Goal: Transaction & Acquisition: Obtain resource

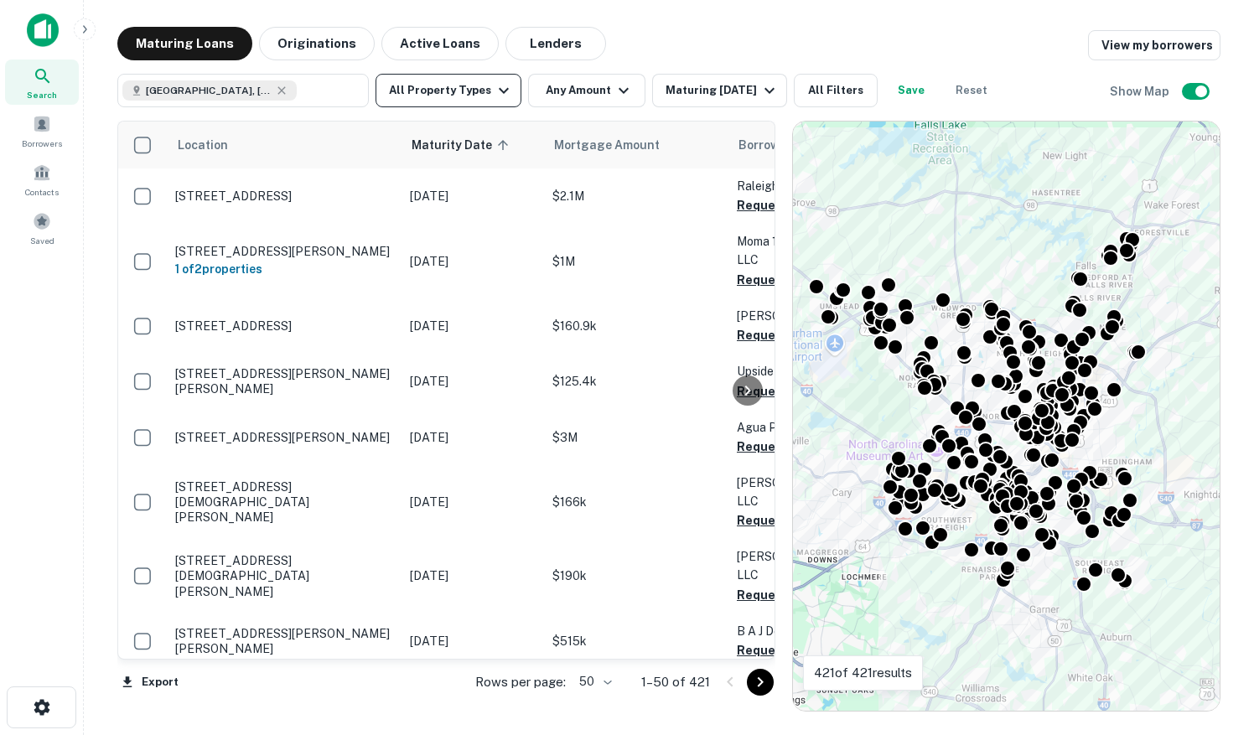
click at [458, 94] on button "All Property Types" at bounding box center [449, 91] width 146 height 34
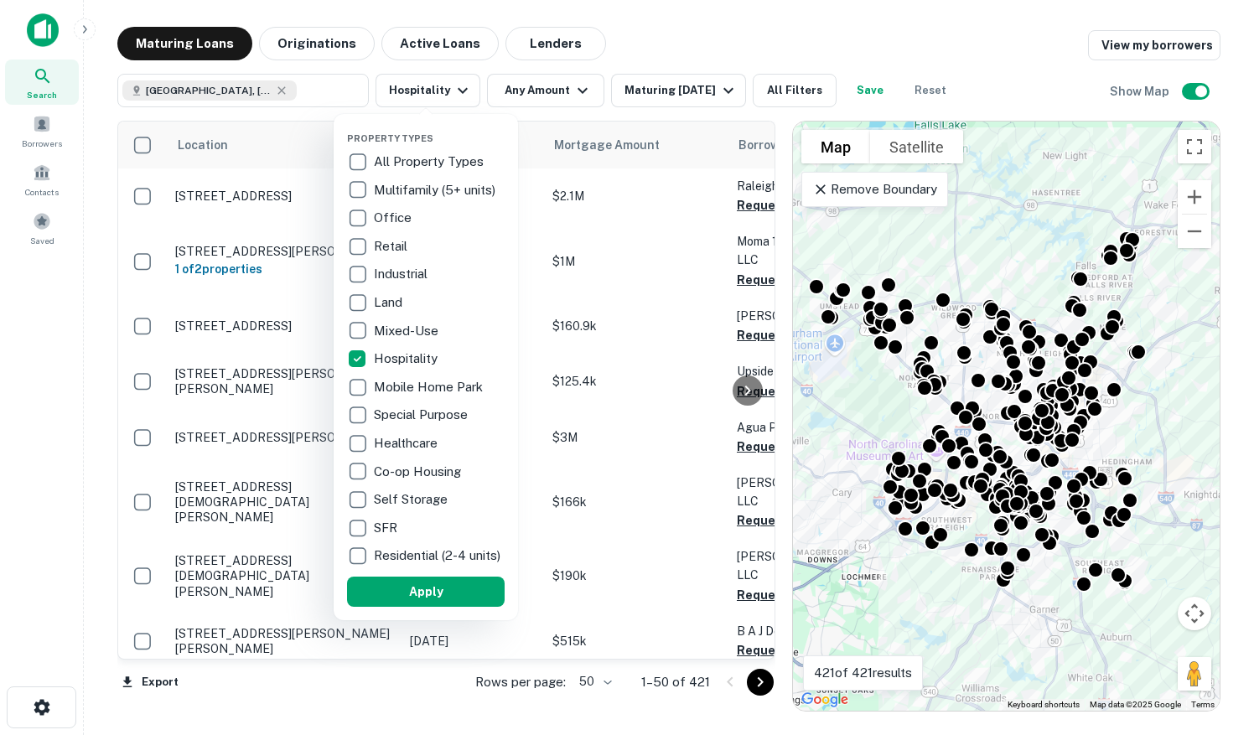
click at [549, 96] on div at bounding box center [627, 367] width 1254 height 735
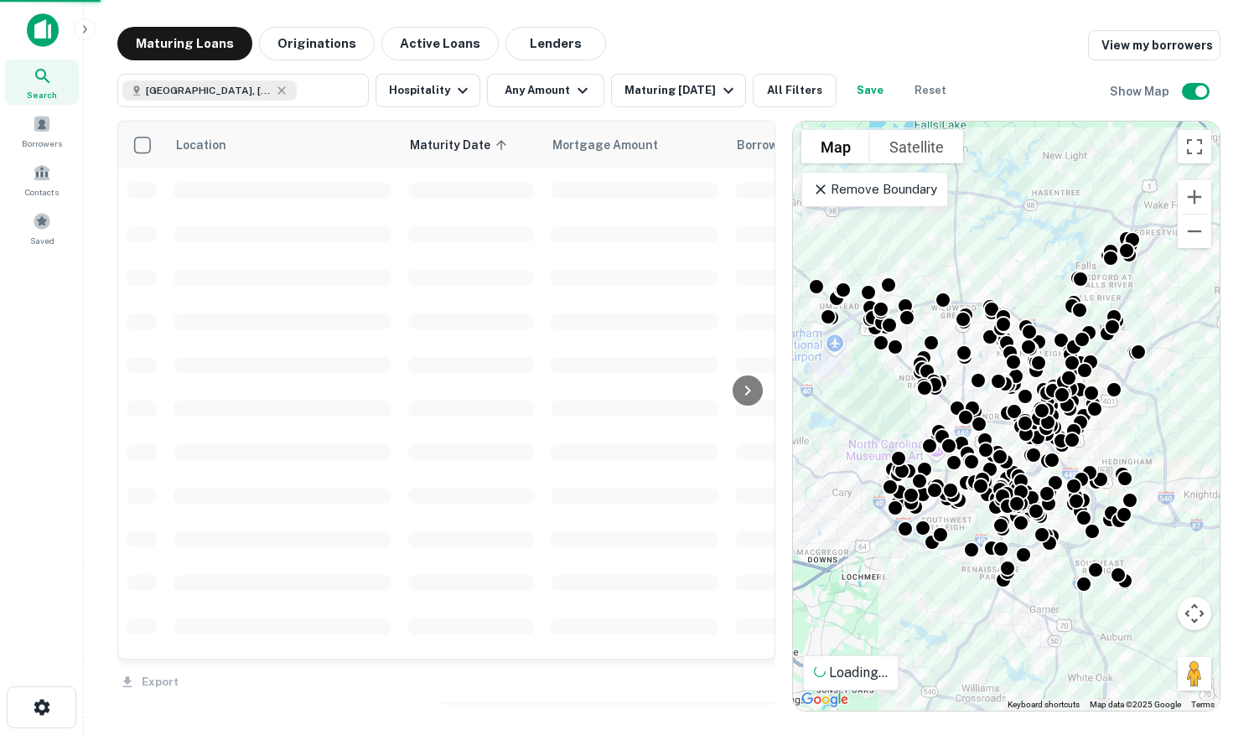
click at [439, 391] on button "Apply" at bounding box center [426, 382] width 118 height 17
click at [576, 93] on div at bounding box center [627, 367] width 1254 height 735
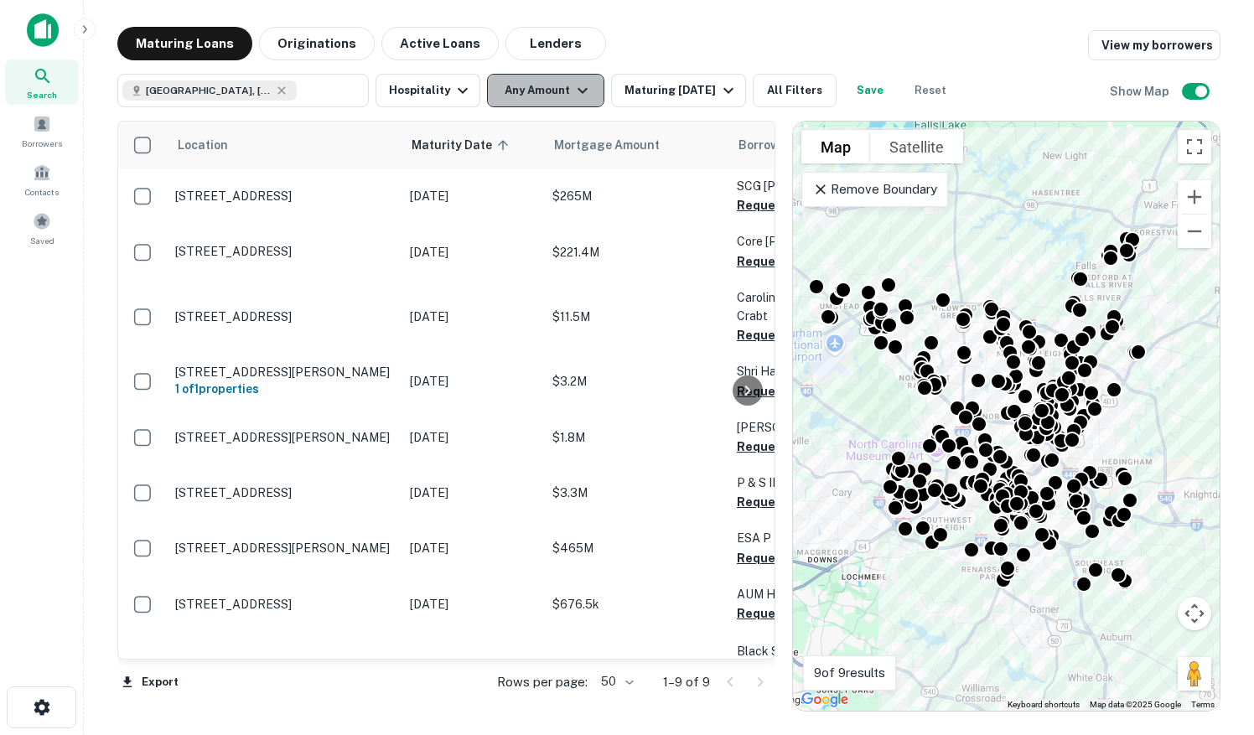
click at [573, 98] on icon "button" at bounding box center [583, 90] width 20 height 20
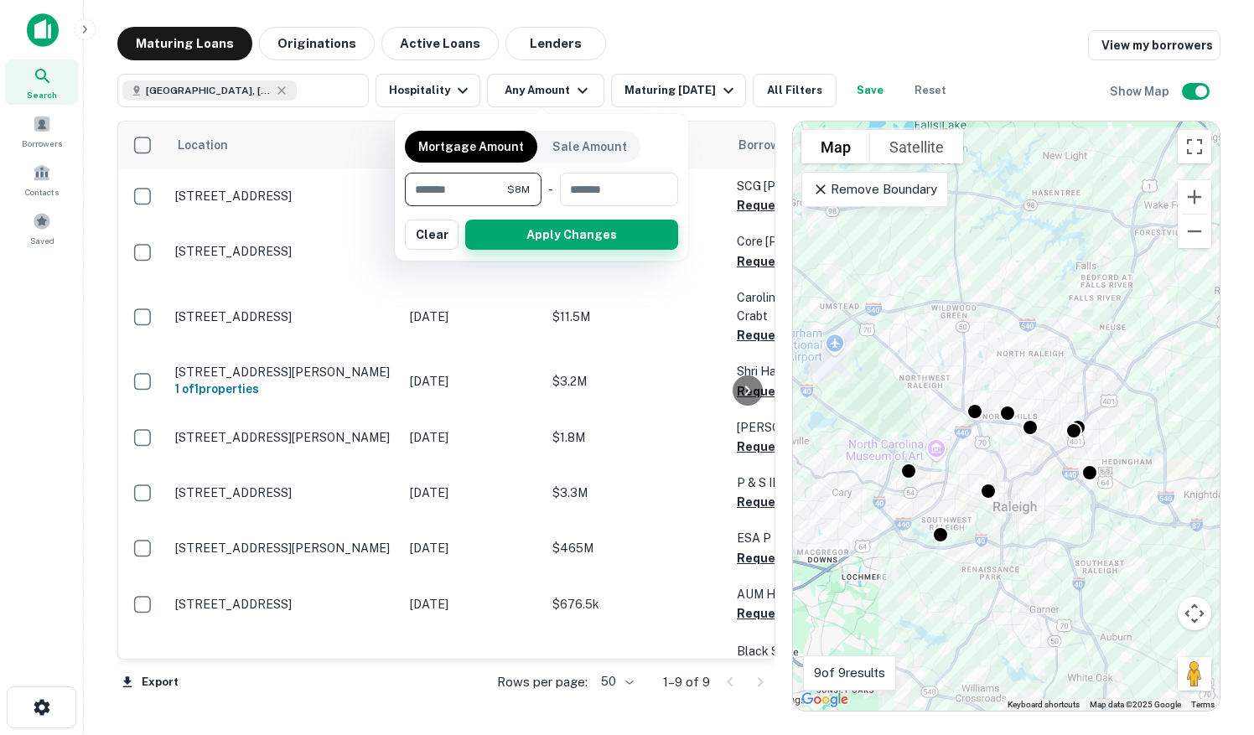
type input "*******"
click at [552, 238] on button "Apply Changes" at bounding box center [571, 235] width 213 height 30
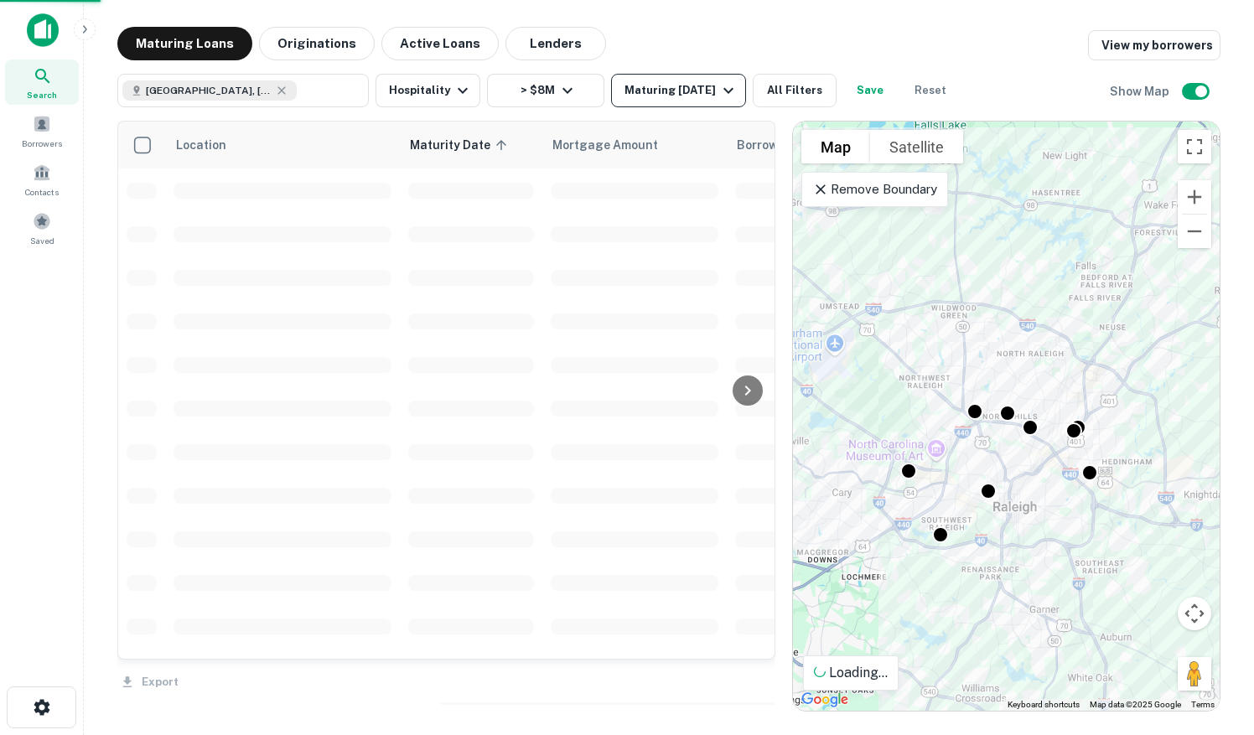
click at [683, 97] on div "Maturing [DATE]" at bounding box center [682, 90] width 114 height 20
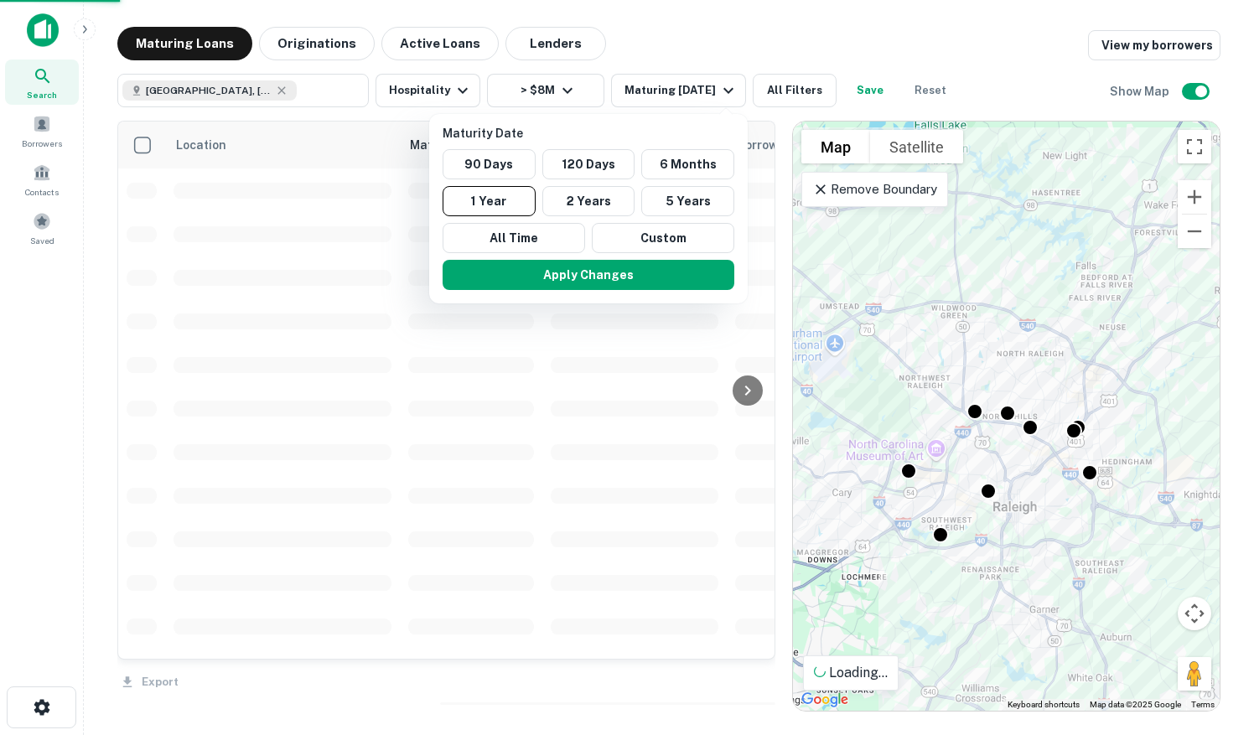
click at [551, 37] on div at bounding box center [627, 367] width 1254 height 735
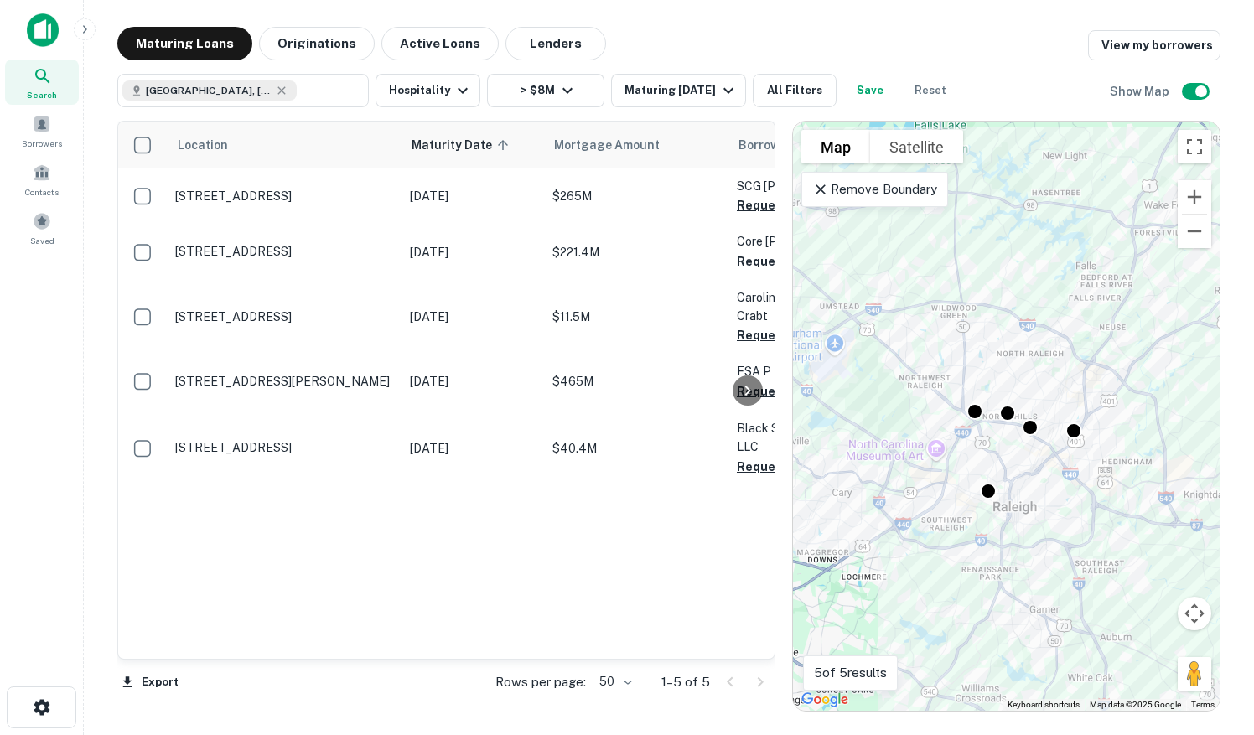
click at [550, 47] on button "Lenders" at bounding box center [556, 44] width 101 height 34
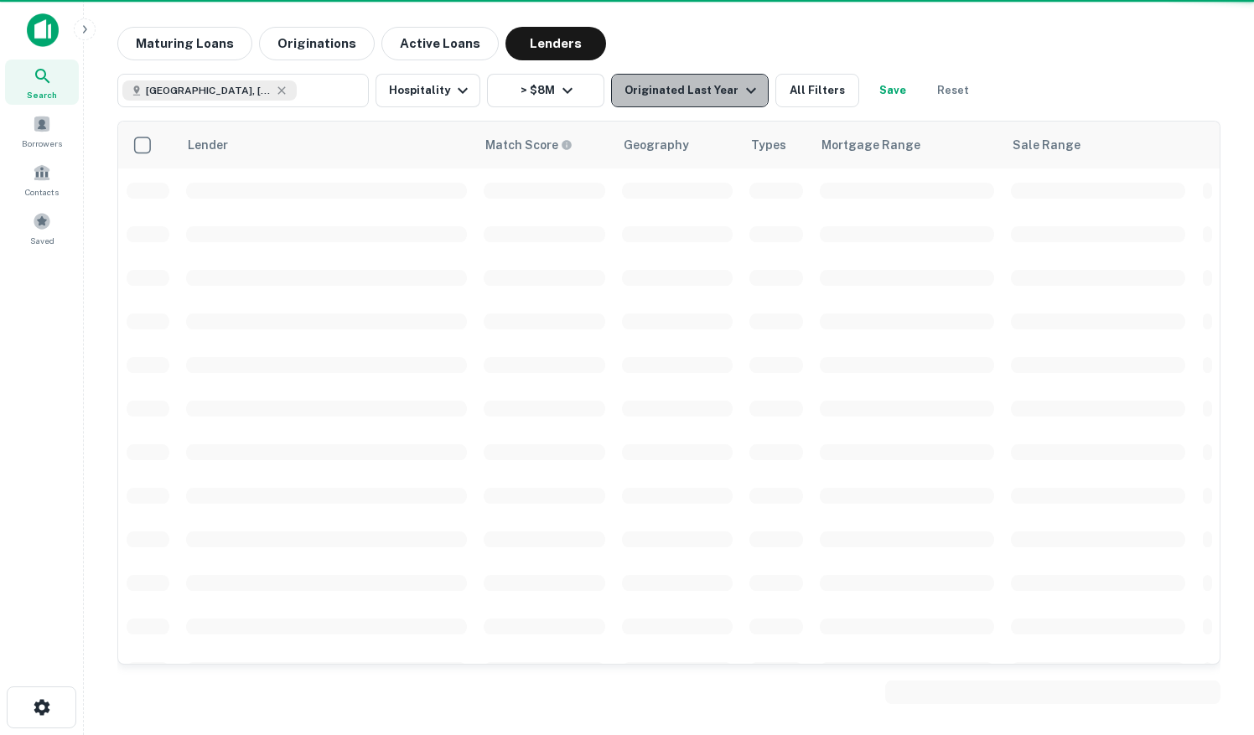
click at [688, 96] on div "Originated Last Year" at bounding box center [693, 90] width 137 height 20
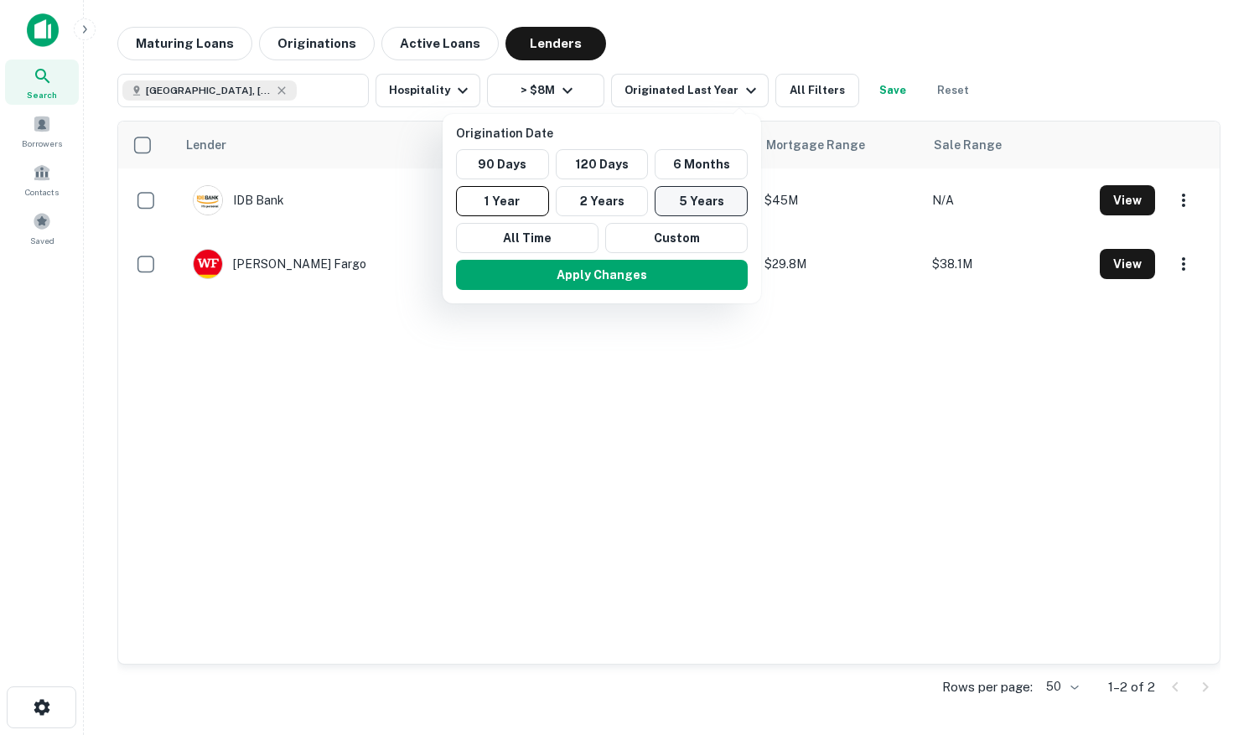
click at [678, 196] on button "5 Years" at bounding box center [701, 201] width 93 height 30
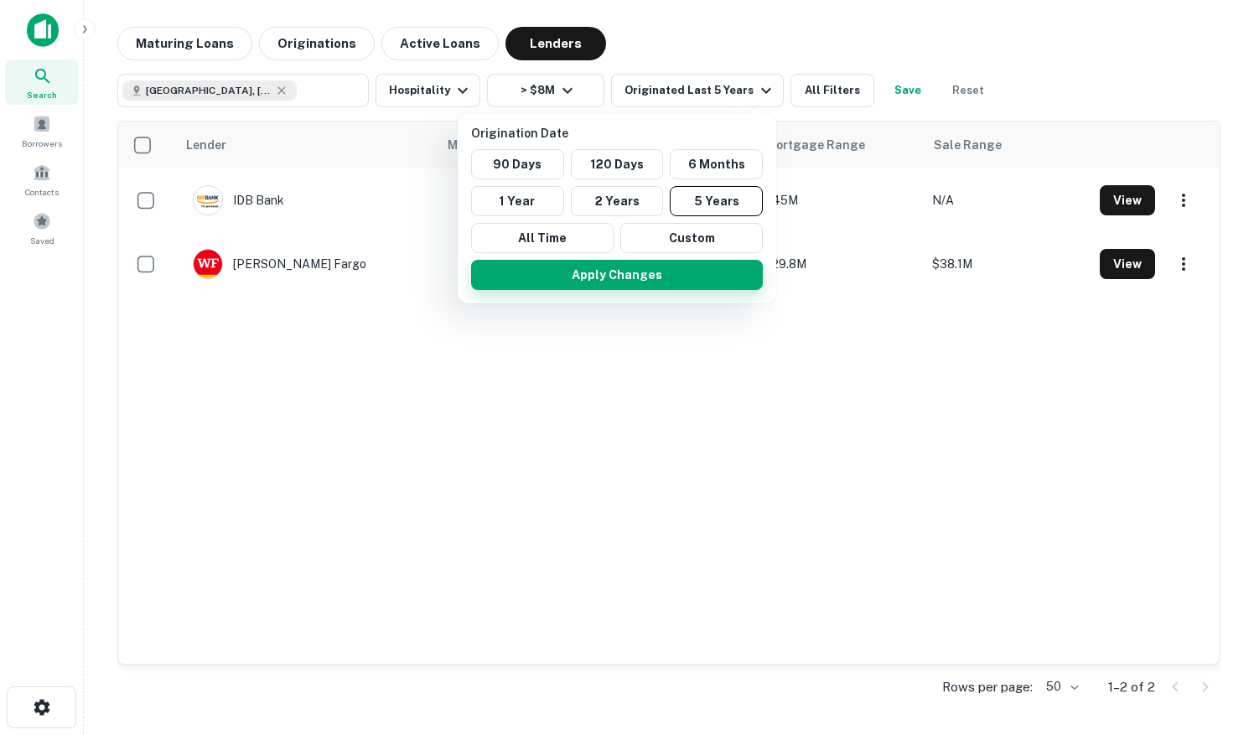
click at [626, 276] on button "Apply Changes" at bounding box center [617, 275] width 292 height 30
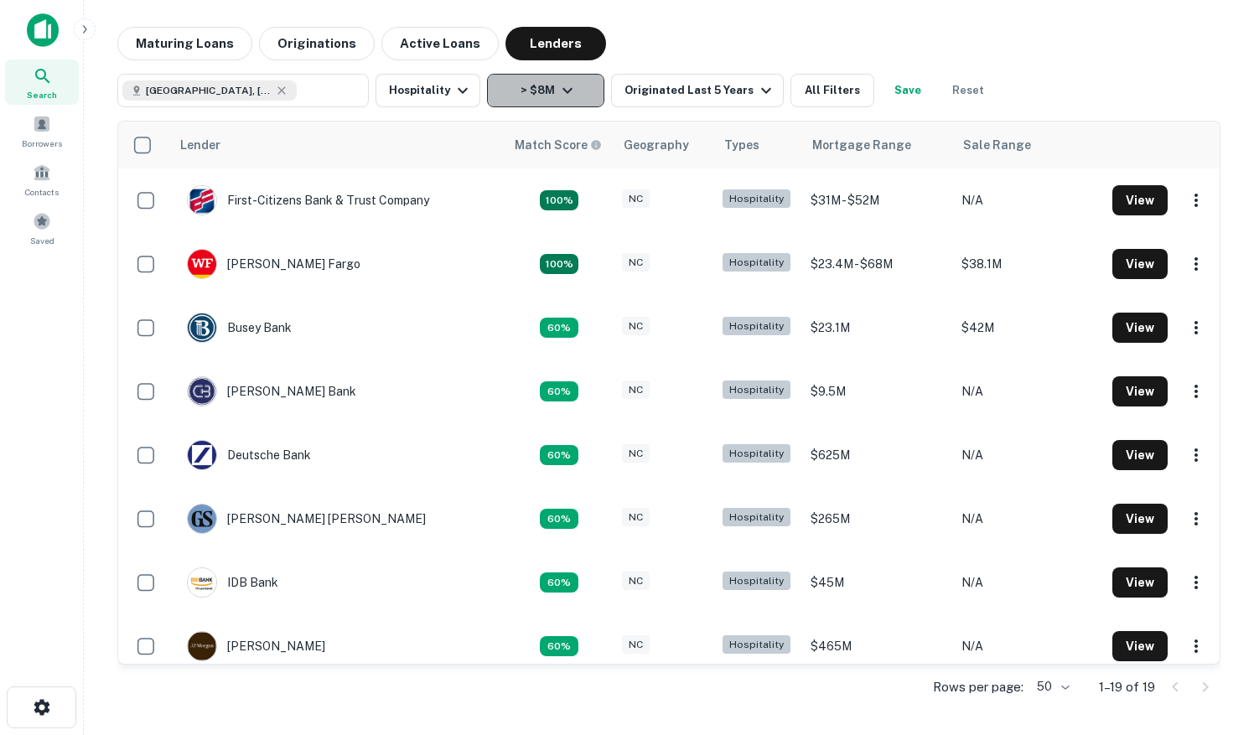
click at [525, 89] on button "> $8M" at bounding box center [545, 91] width 117 height 34
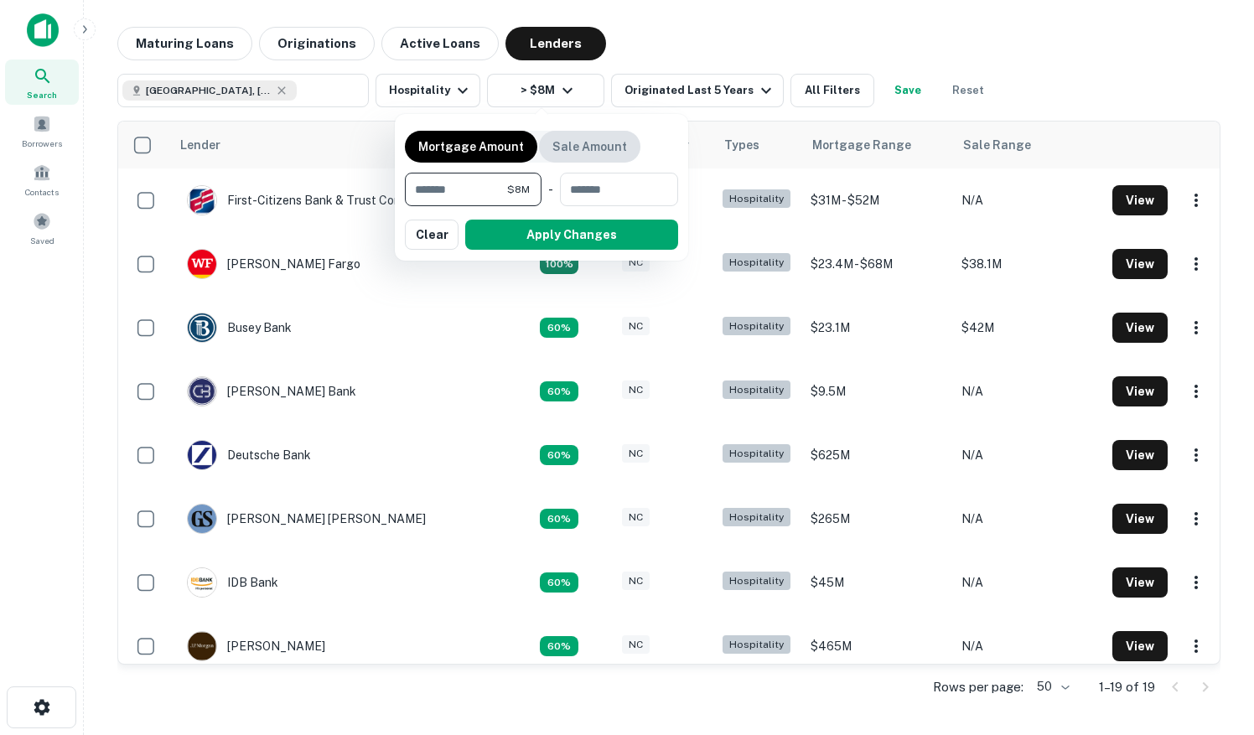
click at [589, 149] on p "Sale Amount" at bounding box center [590, 147] width 75 height 18
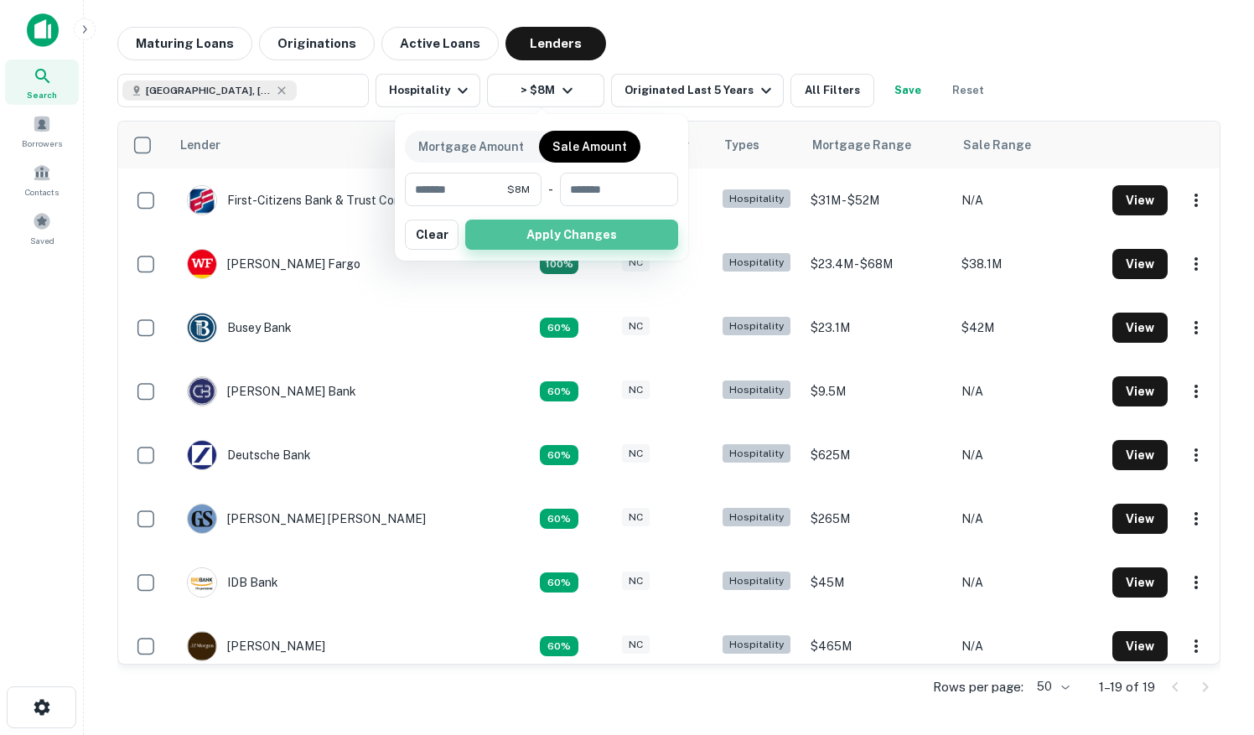
click at [572, 231] on button "Apply Changes" at bounding box center [571, 235] width 213 height 30
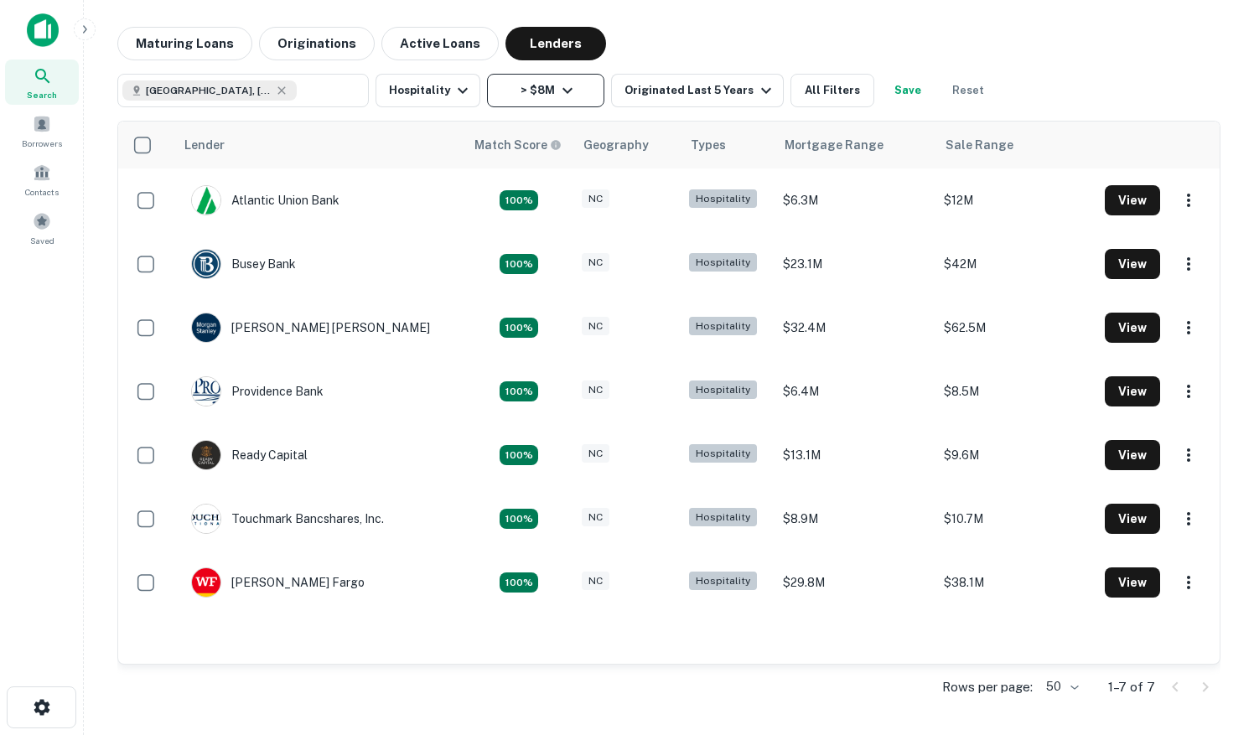
click at [543, 96] on button "> $8M" at bounding box center [545, 91] width 117 height 34
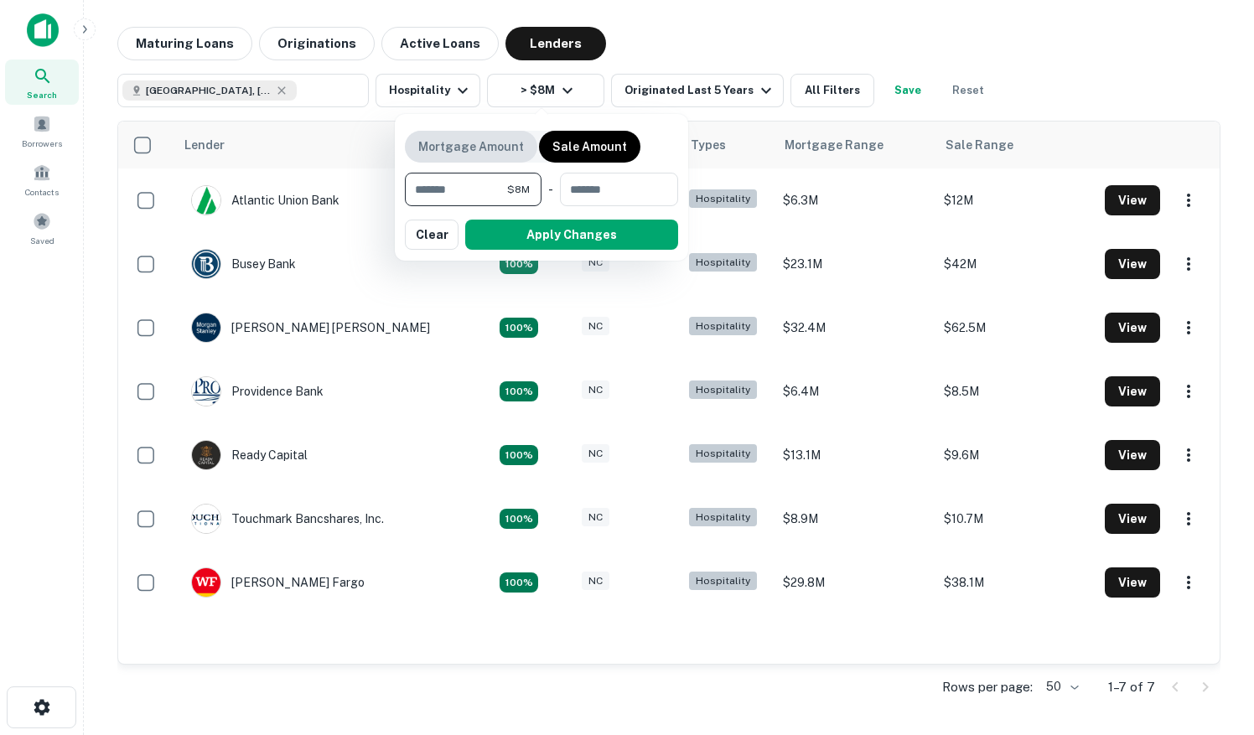
click at [451, 152] on p "Mortgage Amount" at bounding box center [471, 147] width 106 height 18
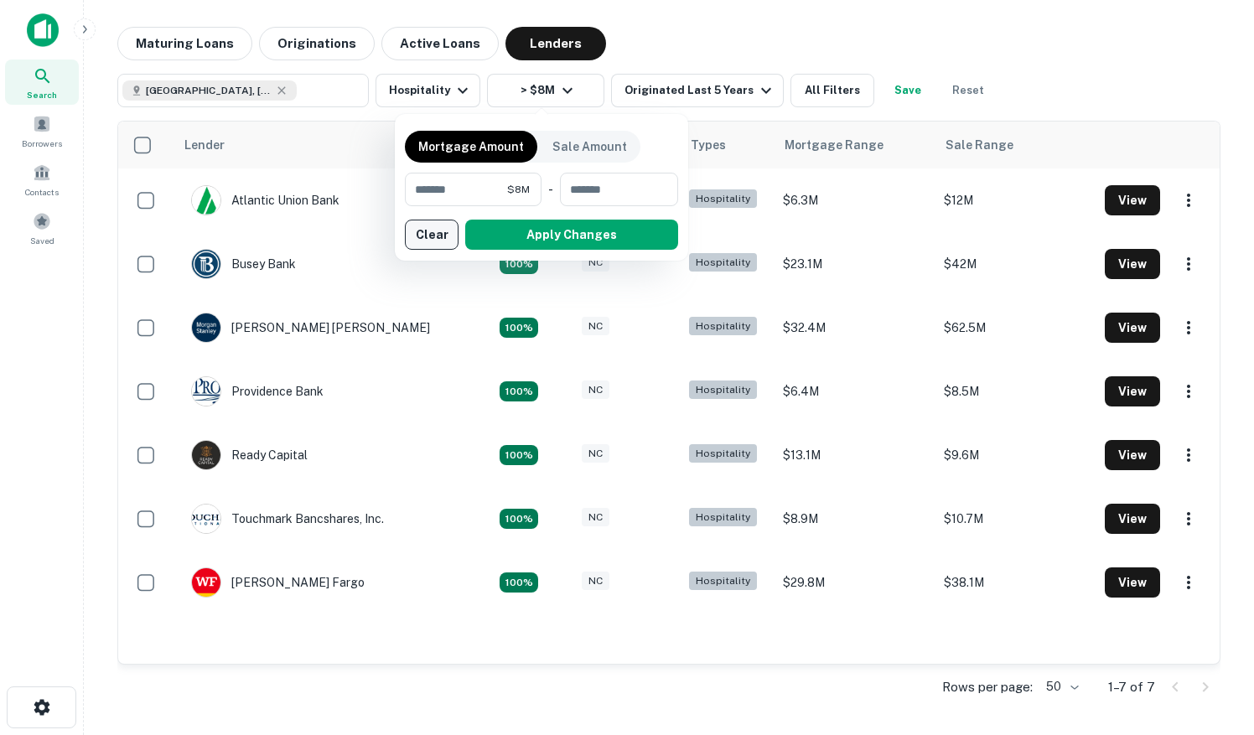
click at [431, 233] on button "Clear" at bounding box center [432, 235] width 54 height 30
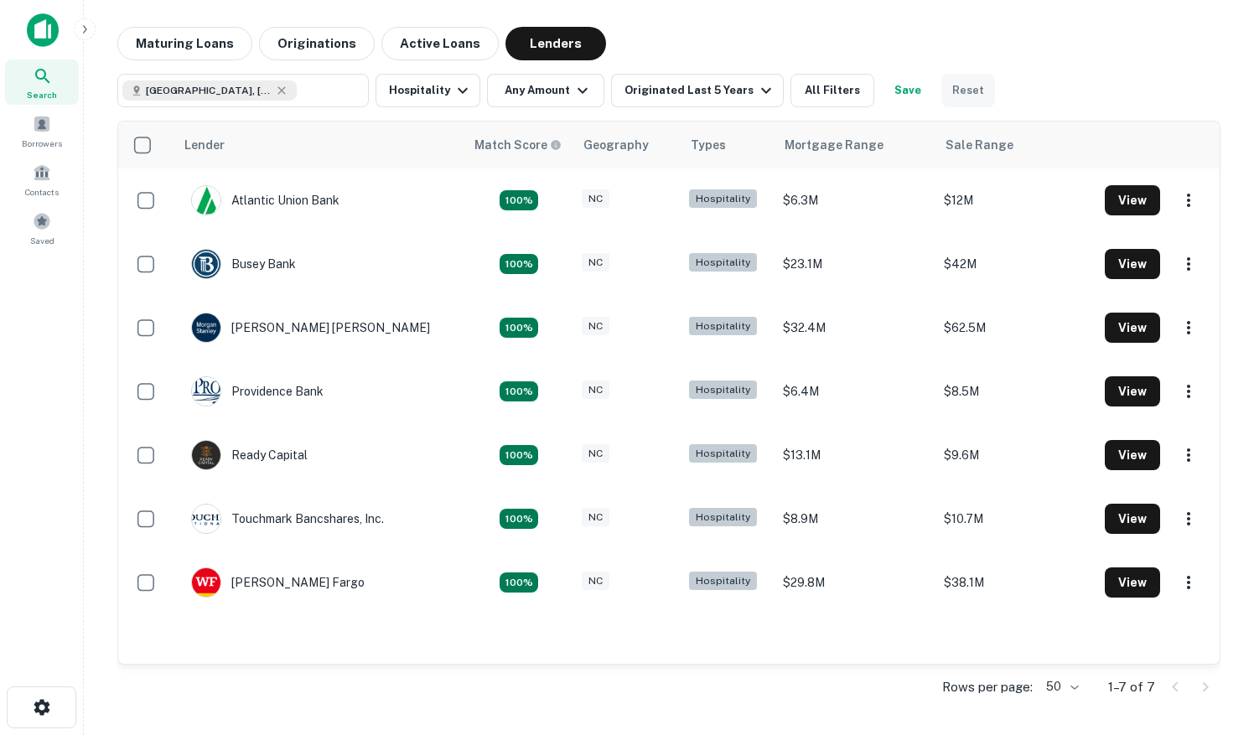
click at [942, 91] on button "Reset" at bounding box center [969, 91] width 54 height 34
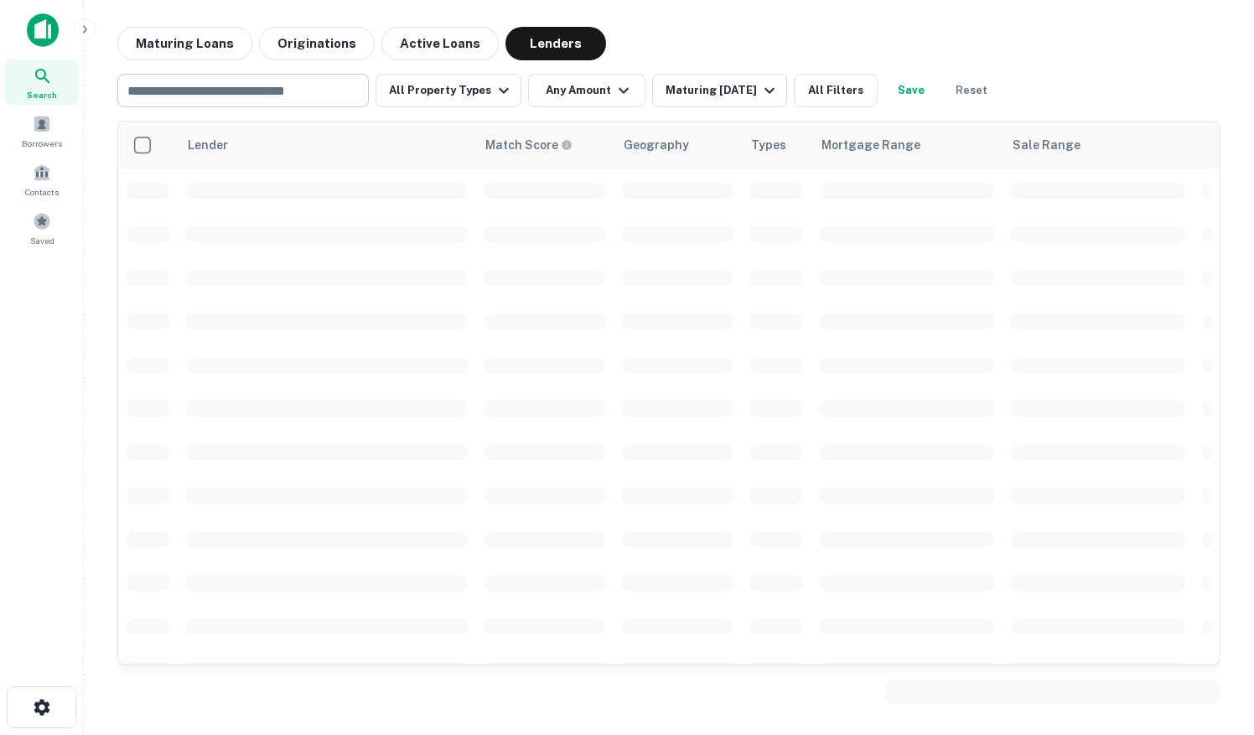
click at [314, 87] on input "text" at bounding box center [241, 90] width 239 height 23
type input "*******"
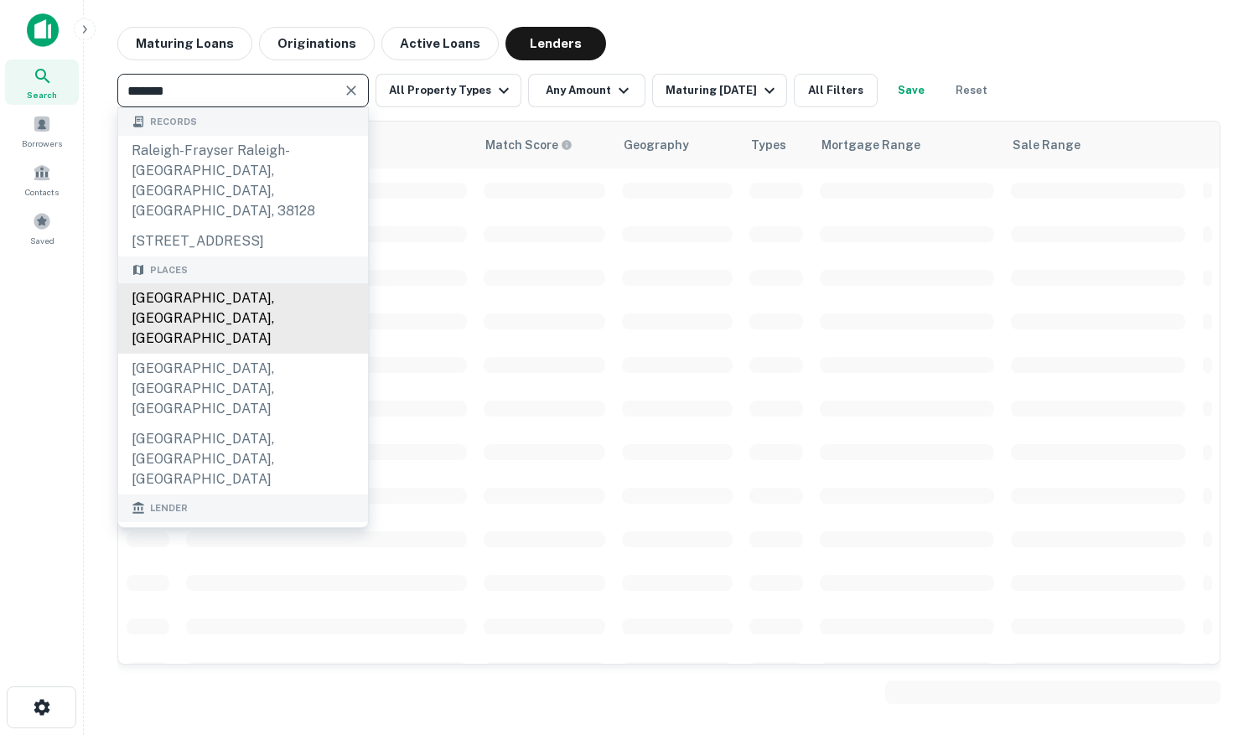
click at [223, 283] on div "[GEOGRAPHIC_DATA], [GEOGRAPHIC_DATA], [GEOGRAPHIC_DATA]" at bounding box center [243, 318] width 250 height 70
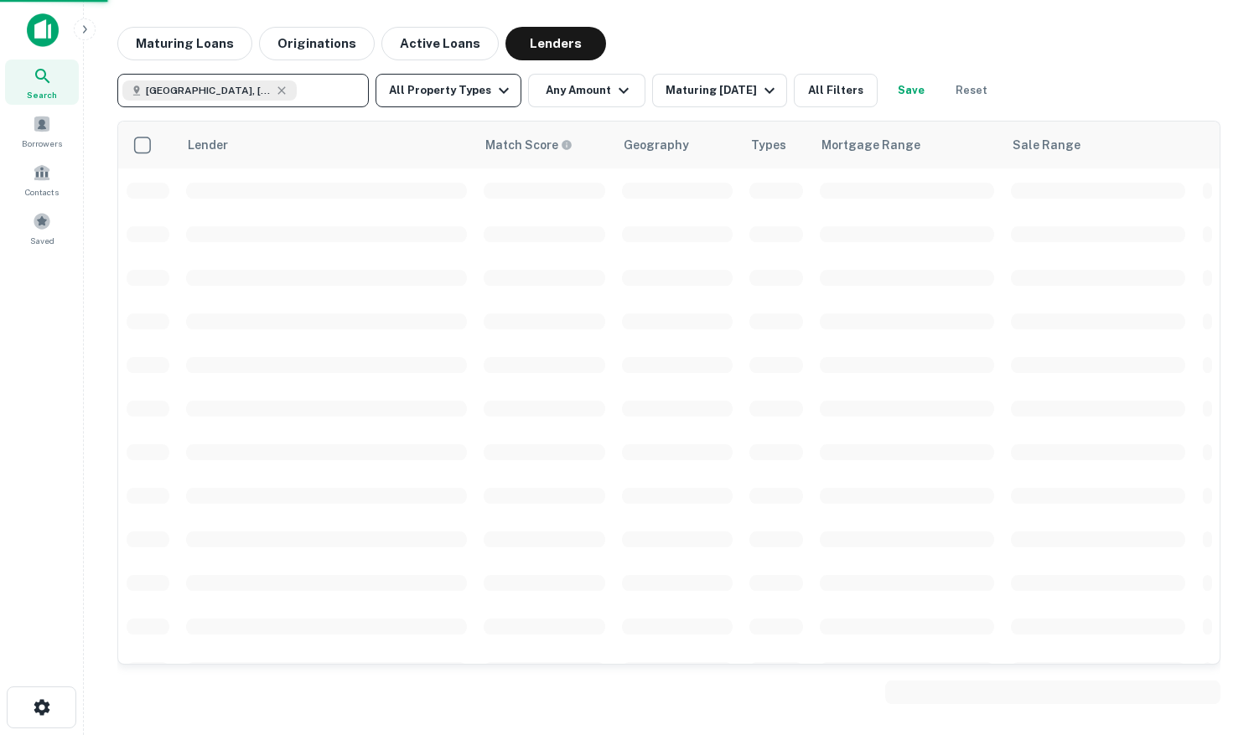
click at [475, 90] on button "All Property Types" at bounding box center [449, 91] width 146 height 34
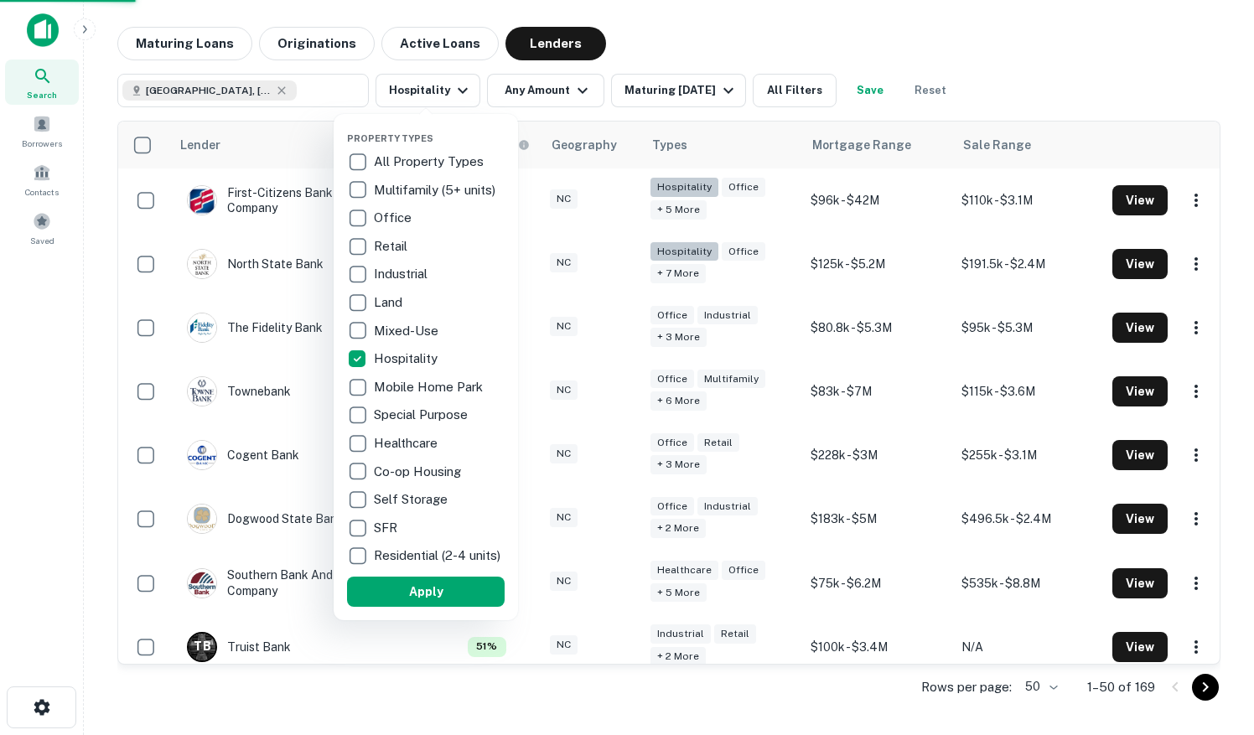
click at [556, 92] on div at bounding box center [627, 367] width 1254 height 735
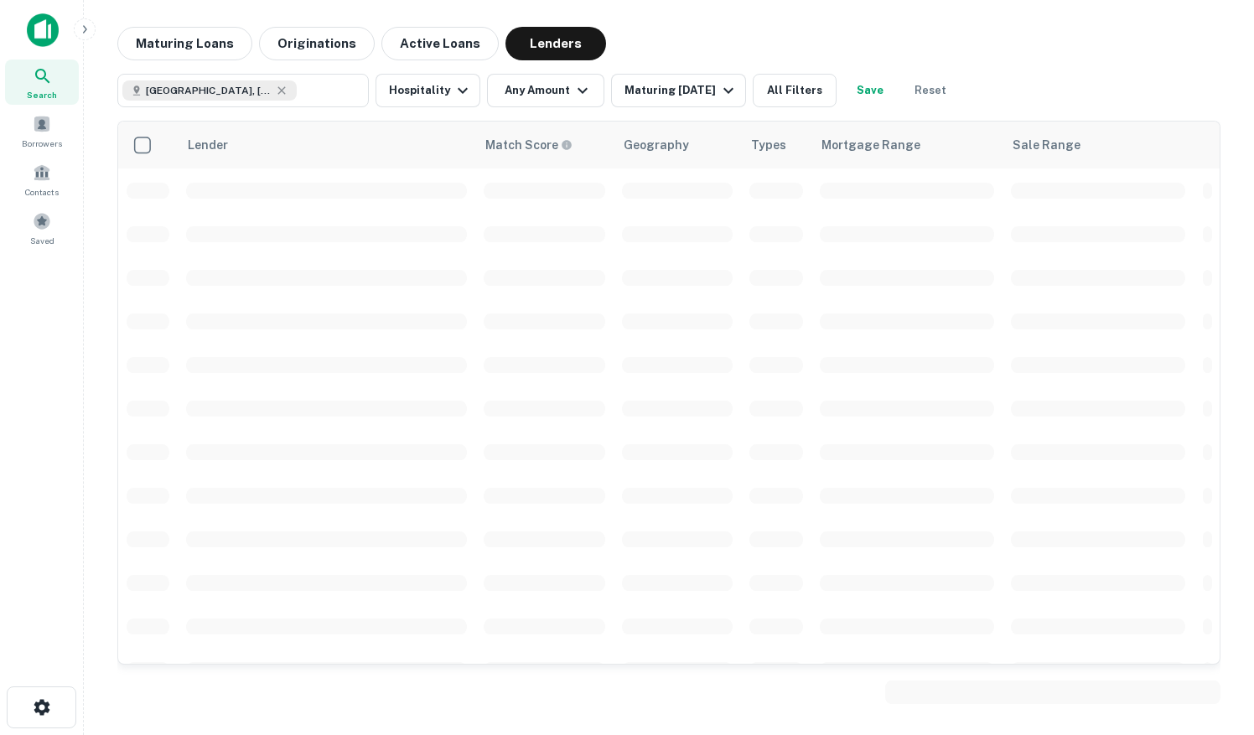
click at [681, 56] on div at bounding box center [627, 367] width 1254 height 735
click at [693, 97] on div at bounding box center [627, 367] width 1254 height 735
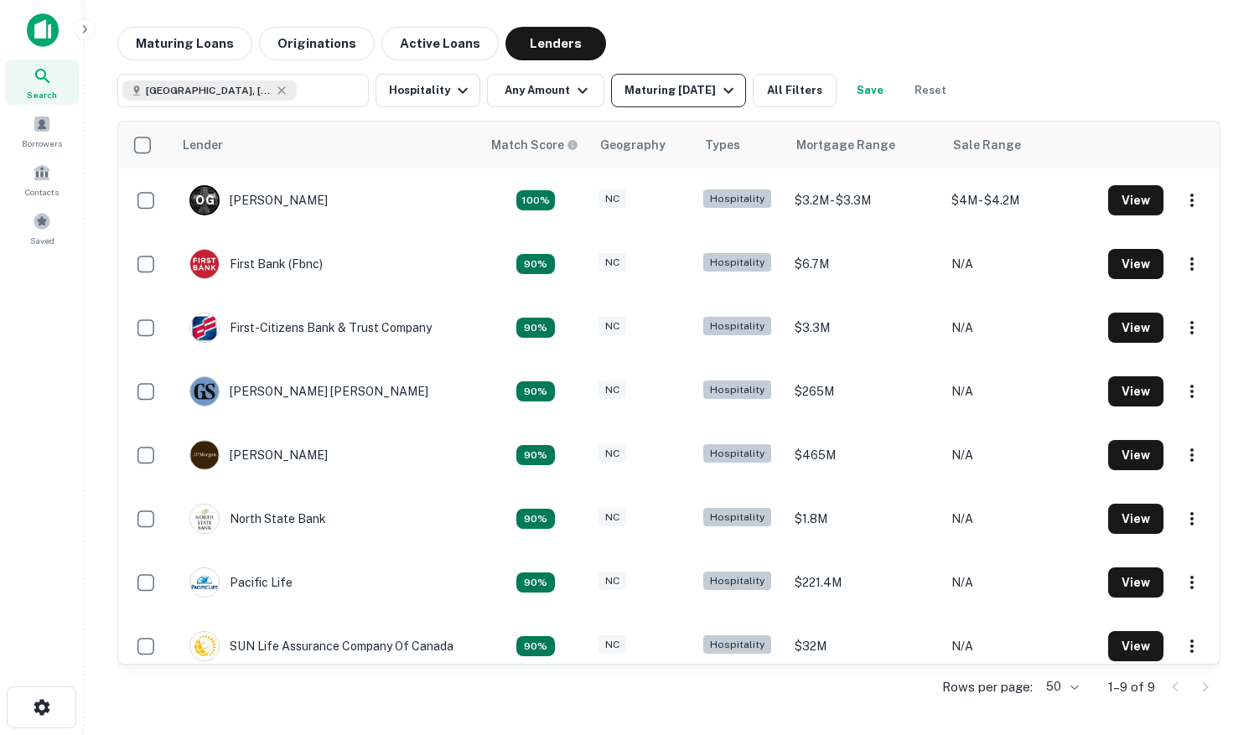
click at [724, 89] on icon "button" at bounding box center [729, 90] width 20 height 20
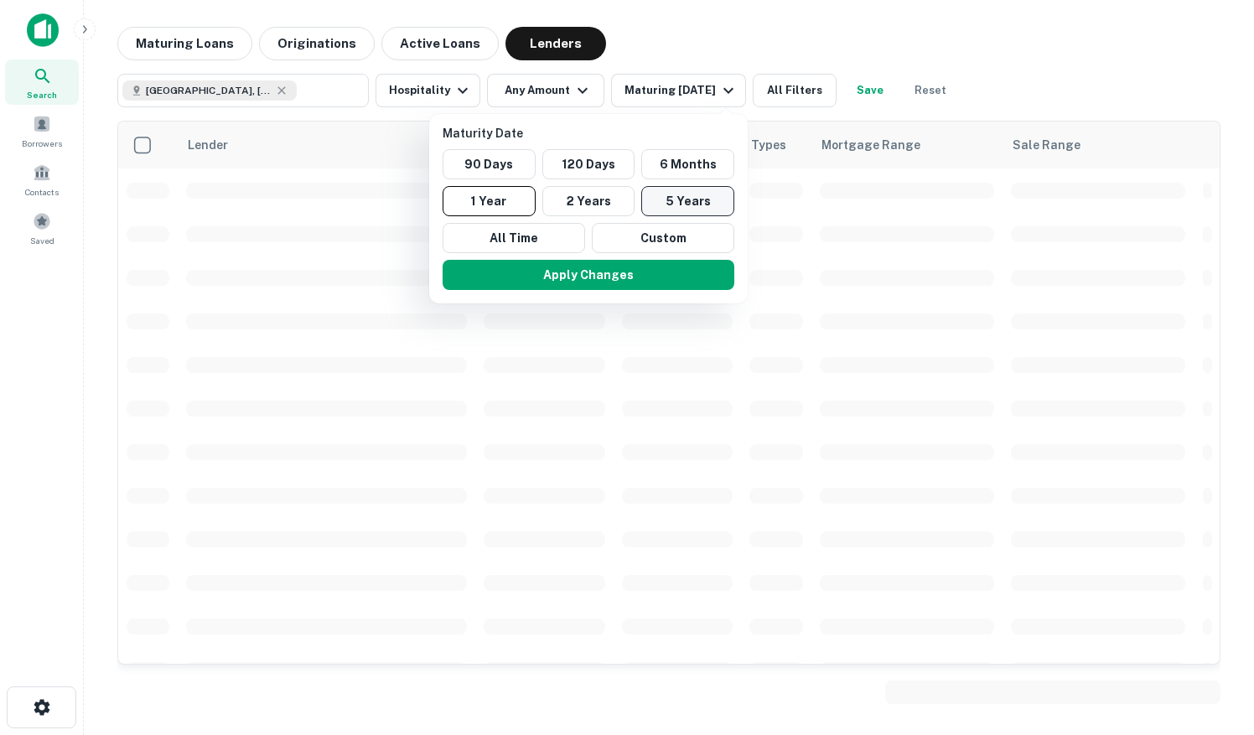
click at [666, 200] on button "5 Years" at bounding box center [687, 201] width 93 height 30
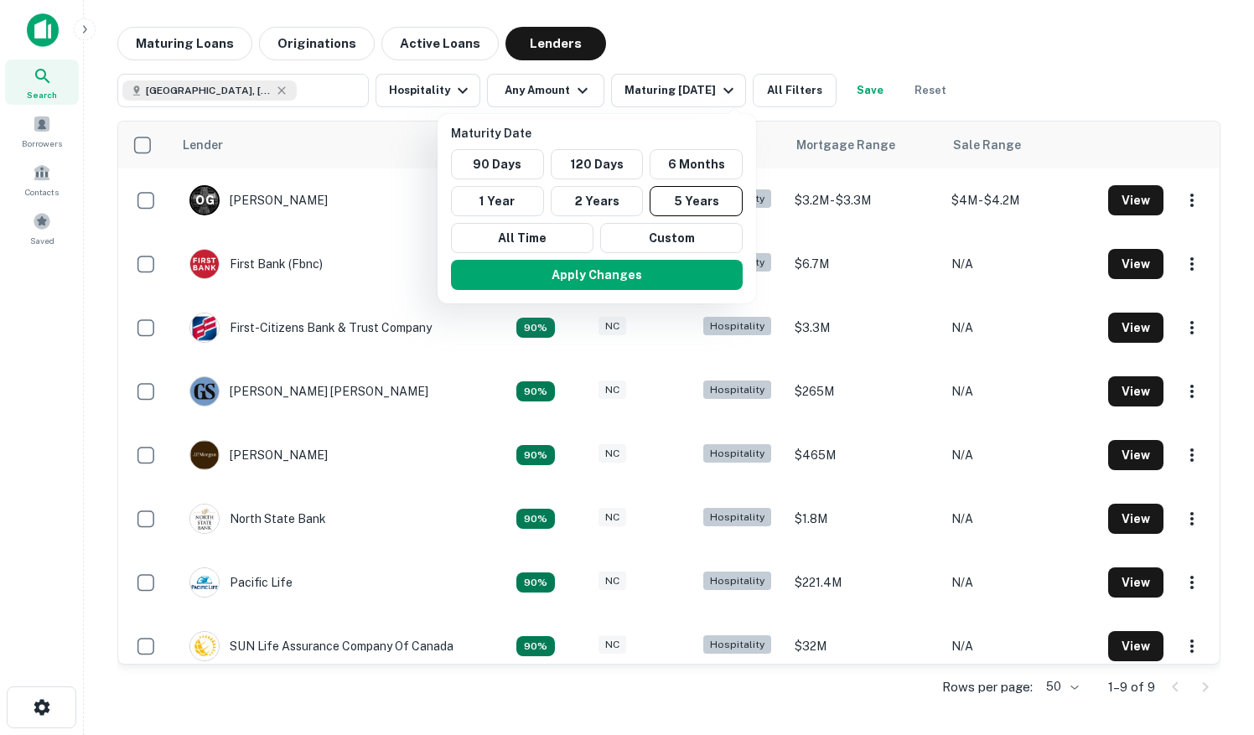
click at [644, 94] on div at bounding box center [627, 367] width 1254 height 735
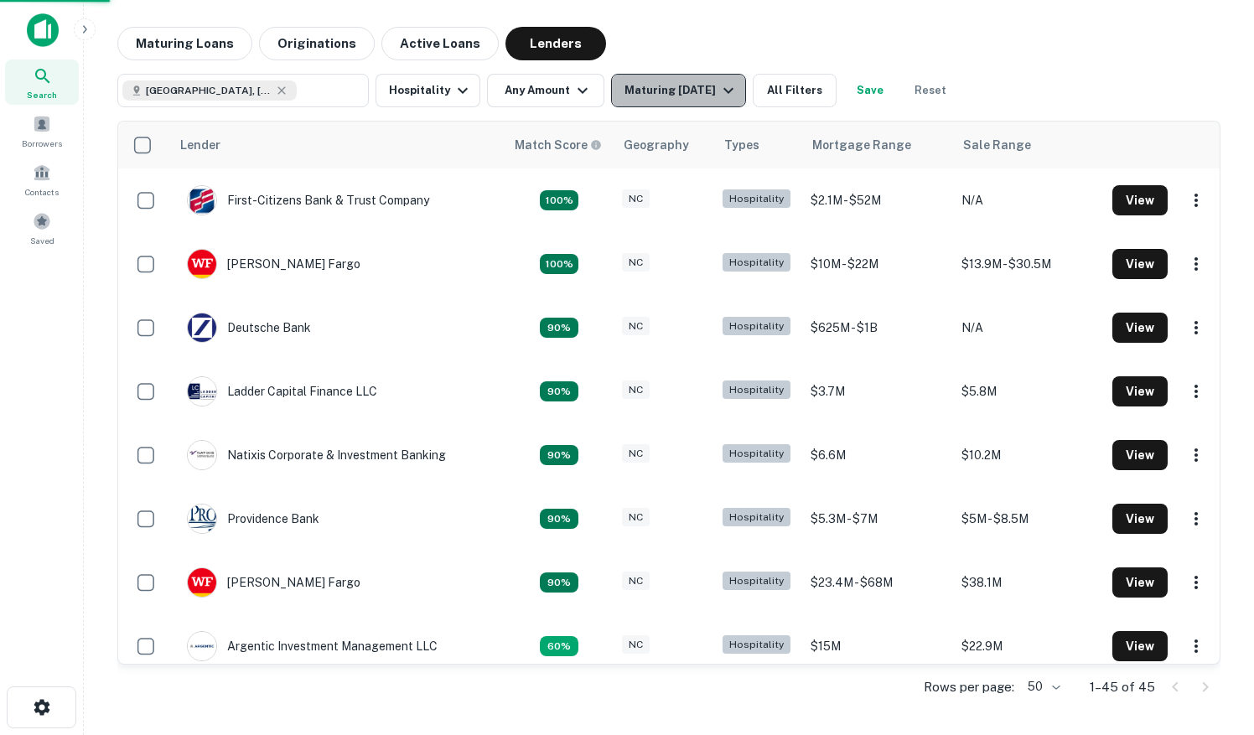
click at [692, 86] on div "Maturing [DATE]" at bounding box center [682, 90] width 114 height 20
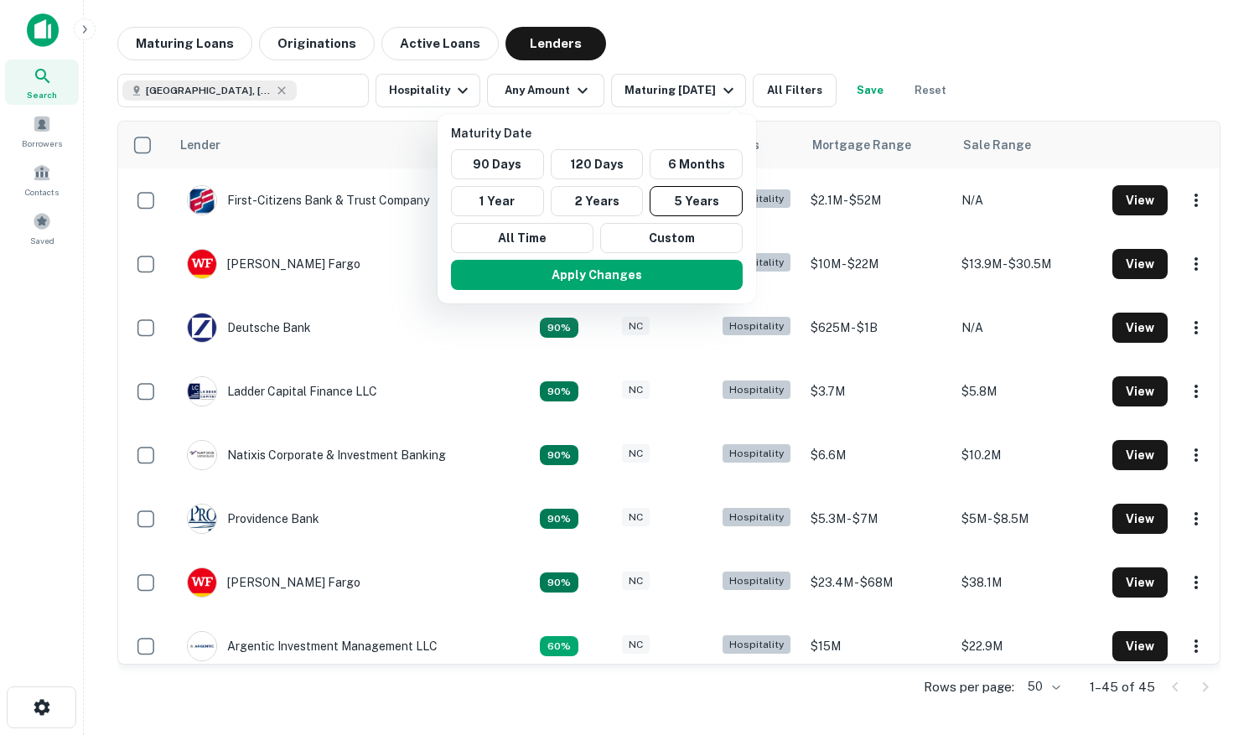
click at [693, 31] on div at bounding box center [627, 367] width 1254 height 735
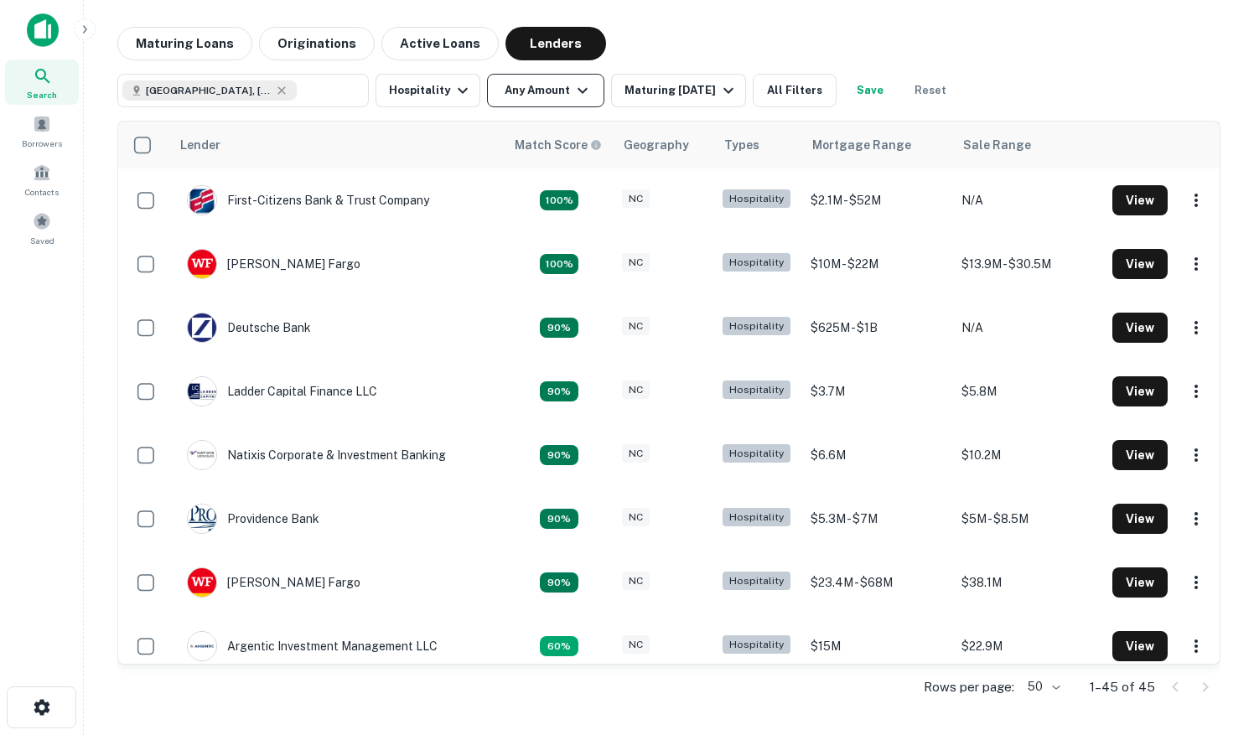
click at [543, 90] on button "Any Amount" at bounding box center [545, 91] width 117 height 34
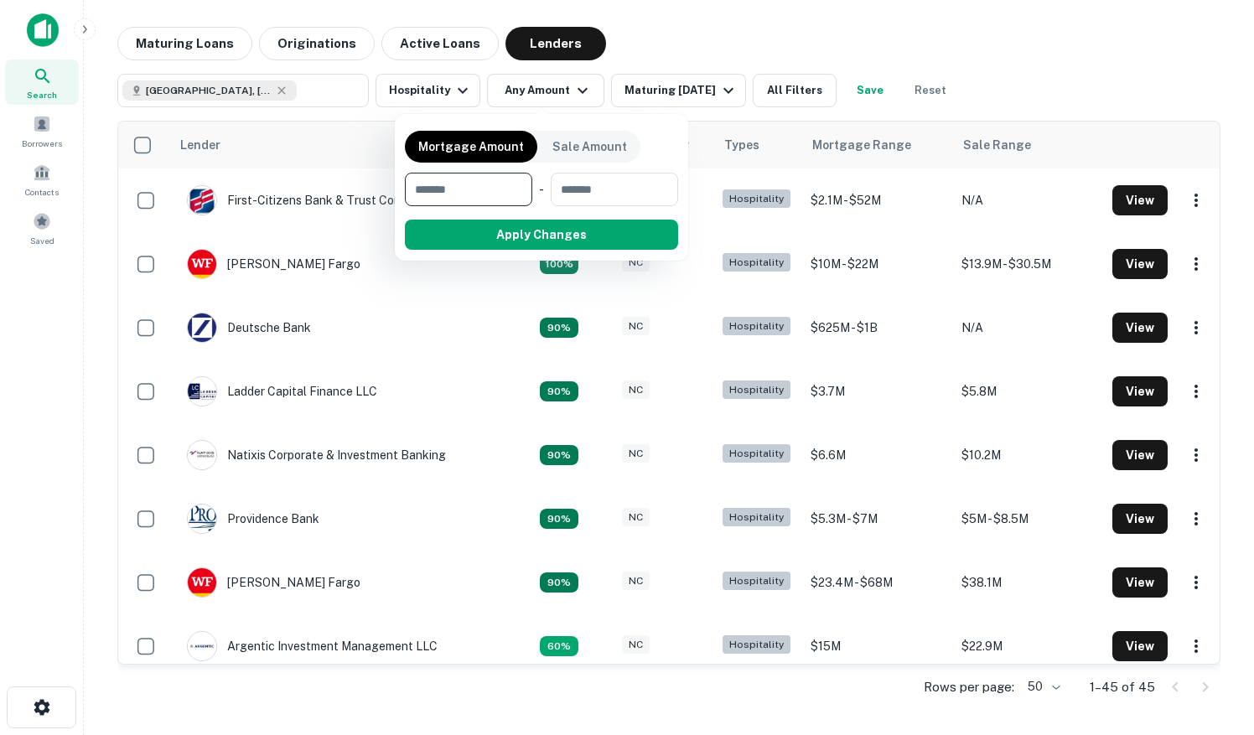
click at [701, 46] on div at bounding box center [627, 367] width 1254 height 735
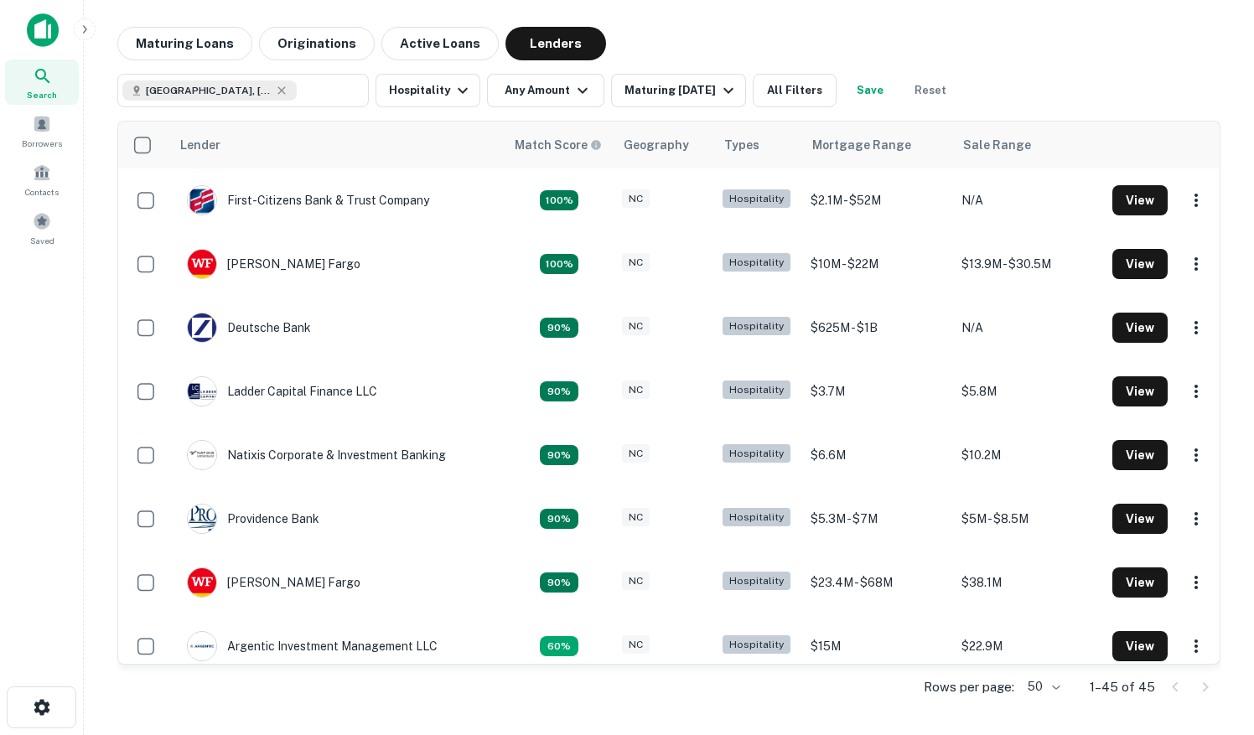
click at [724, 86] on div at bounding box center [627, 367] width 1254 height 735
click at [730, 91] on icon "button" at bounding box center [729, 90] width 20 height 20
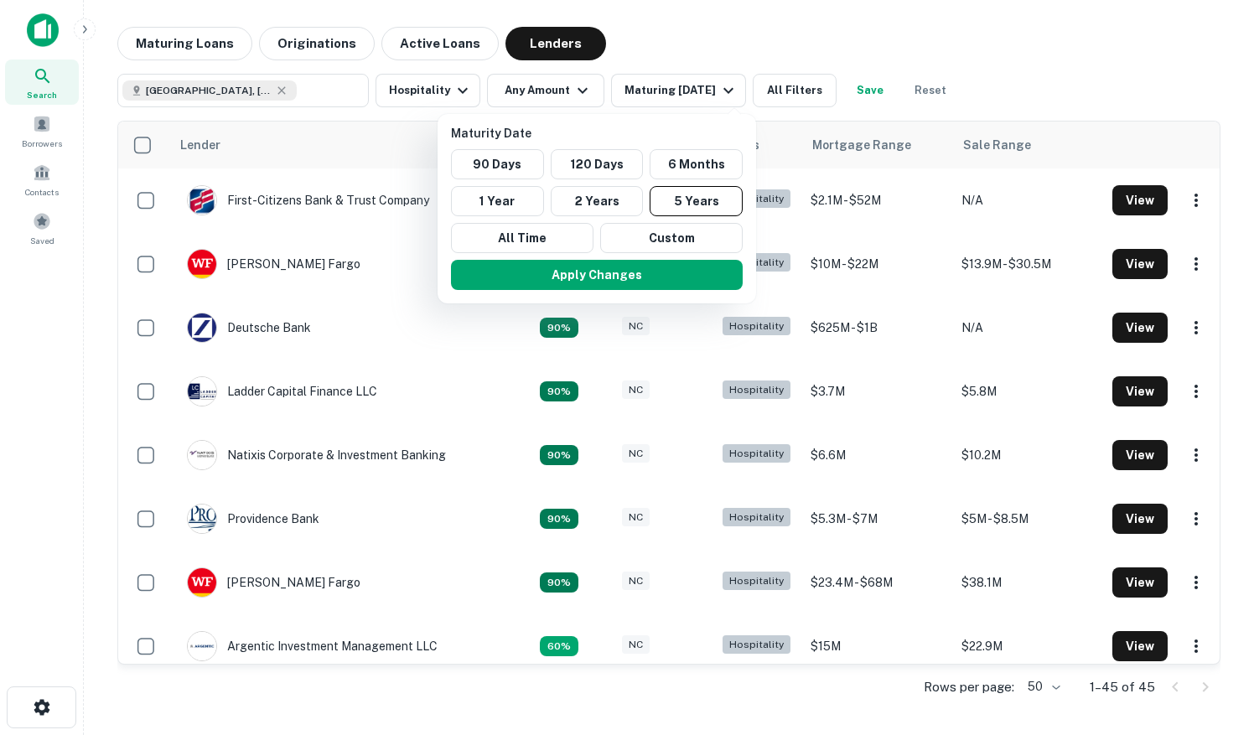
click at [790, 89] on div at bounding box center [627, 367] width 1254 height 735
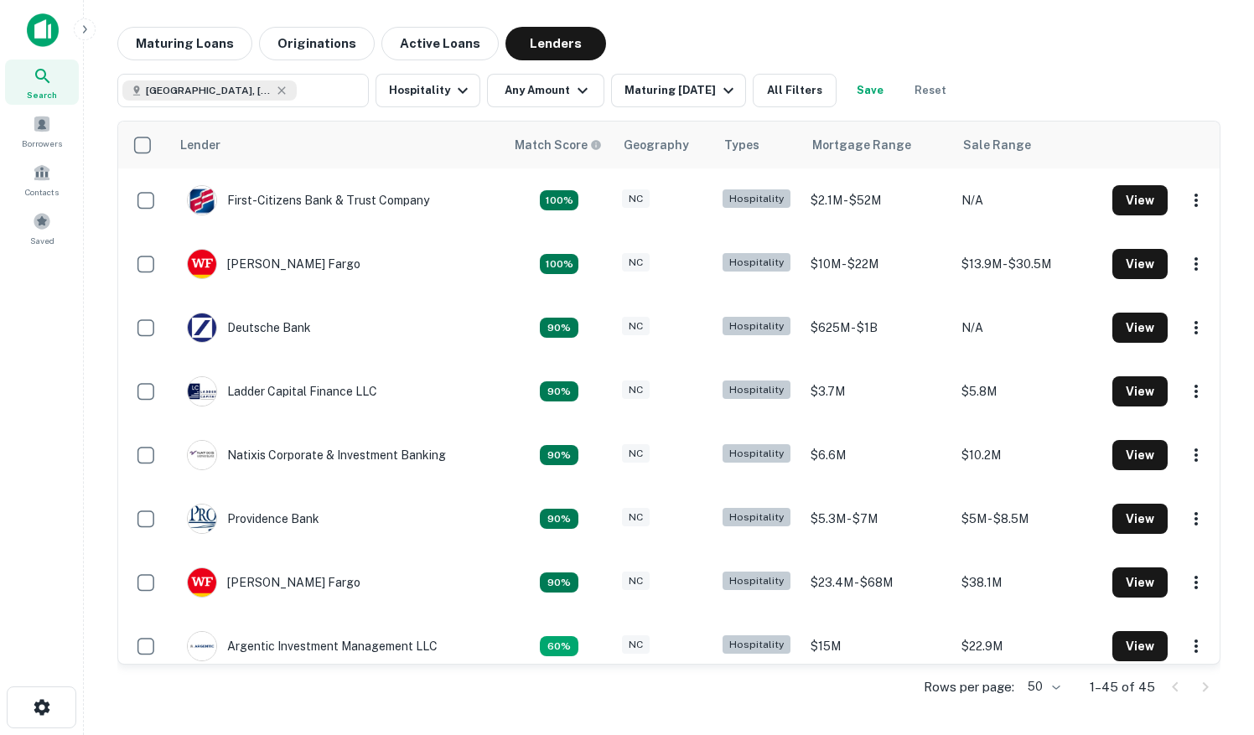
click at [785, 89] on div at bounding box center [627, 367] width 1254 height 735
click at [43, 80] on icon at bounding box center [43, 76] width 20 height 20
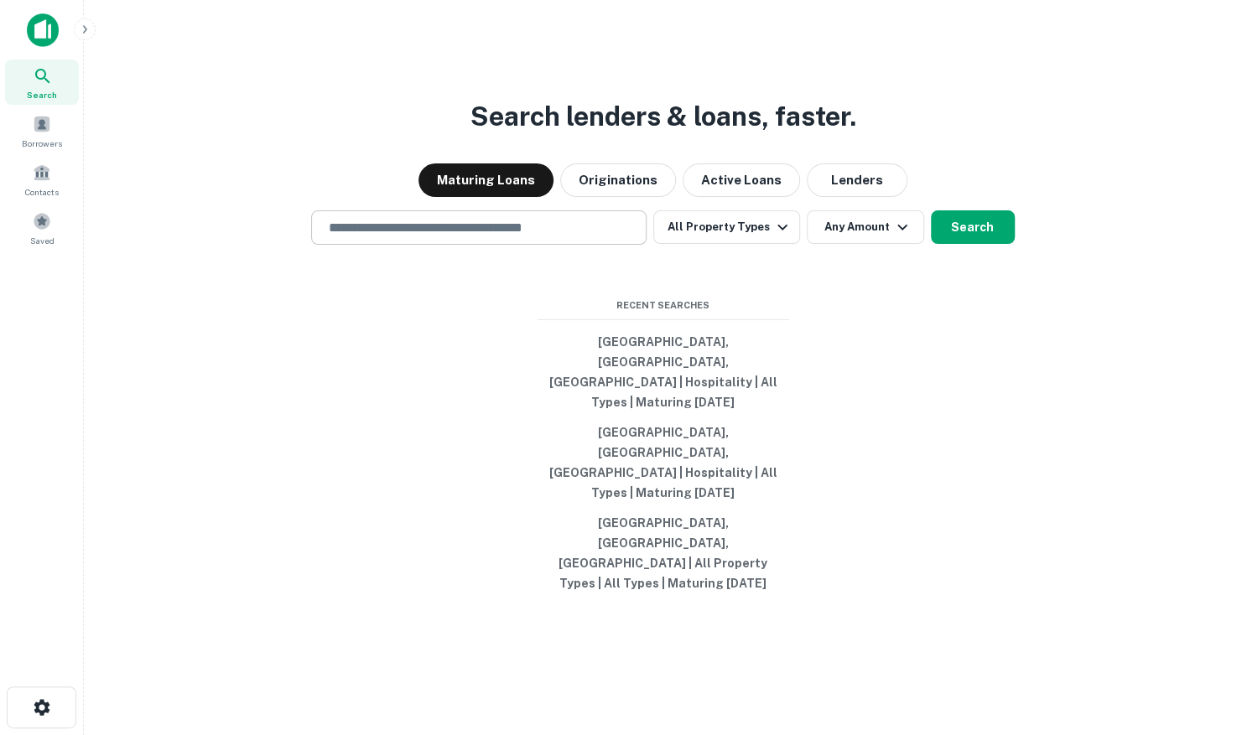
click at [579, 237] on input "text" at bounding box center [479, 227] width 320 height 19
type input "**********"
click at [857, 197] on button "Lenders" at bounding box center [857, 180] width 101 height 34
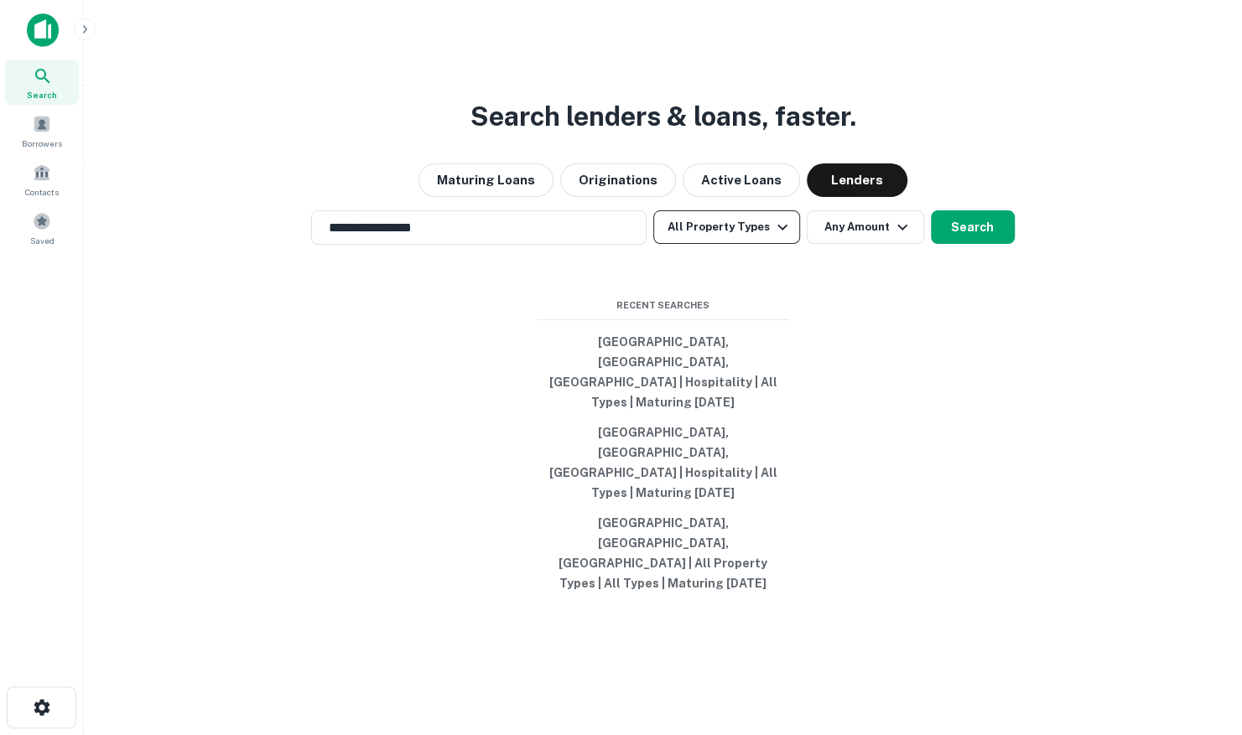
click at [745, 244] on button "All Property Types" at bounding box center [726, 227] width 146 height 34
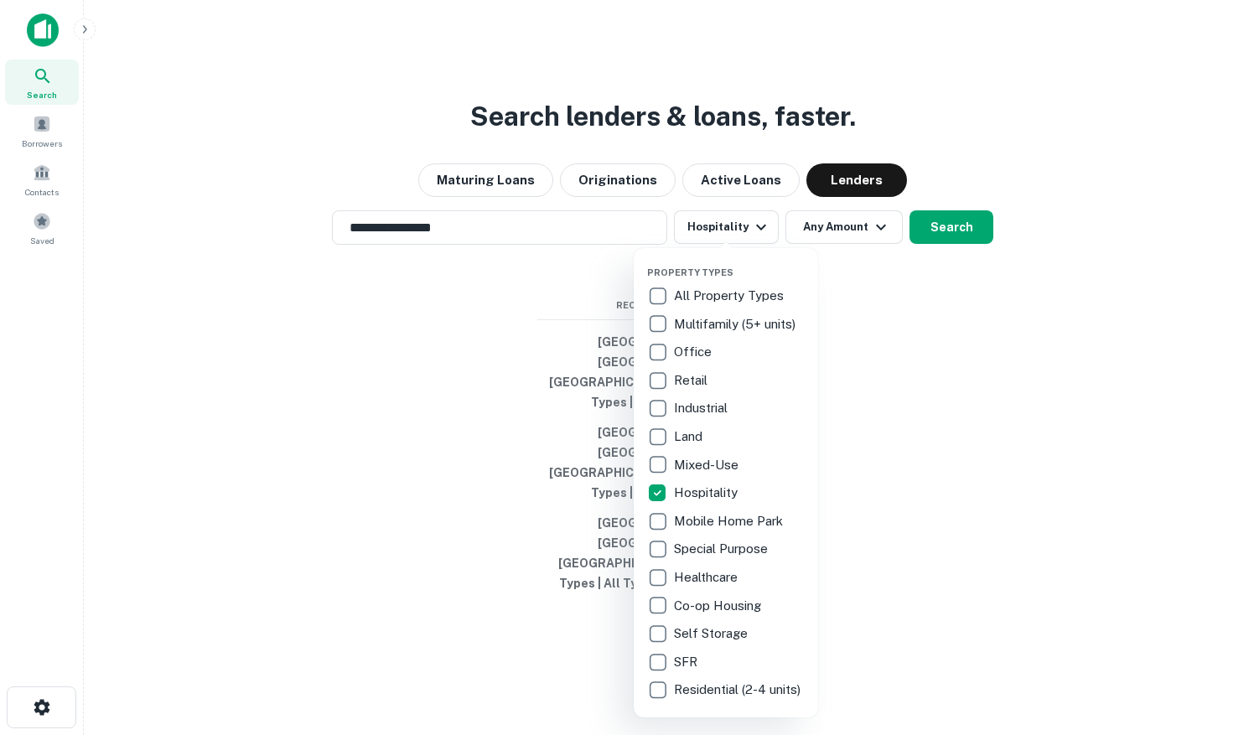
click at [884, 385] on div at bounding box center [627, 367] width 1254 height 735
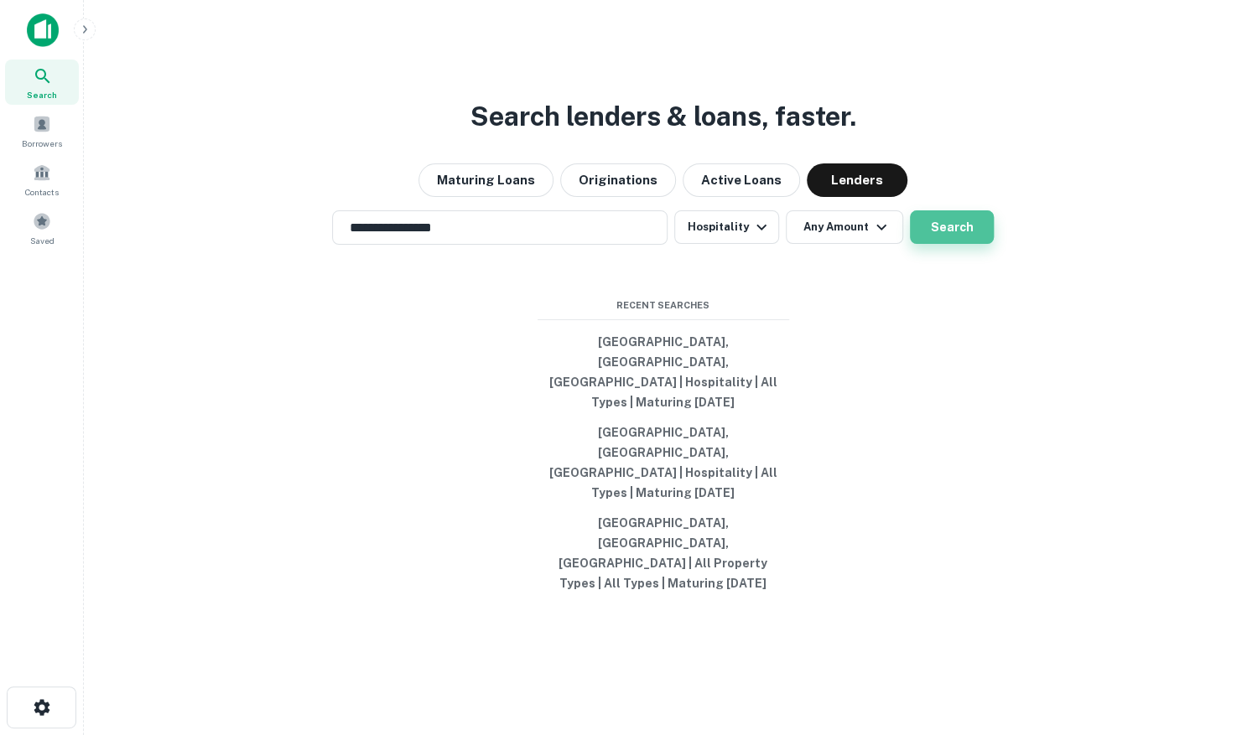
click at [944, 244] on button "Search" at bounding box center [952, 227] width 84 height 34
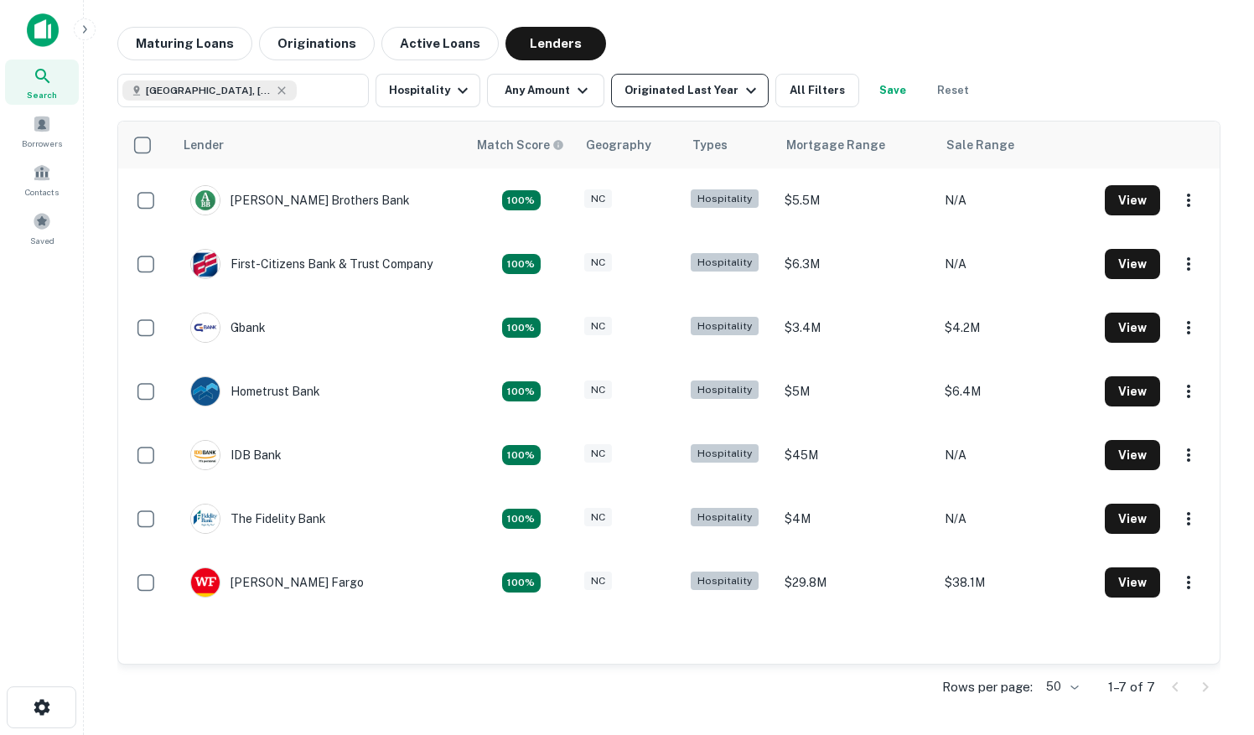
click at [694, 94] on div "Originated Last Year" at bounding box center [693, 90] width 137 height 20
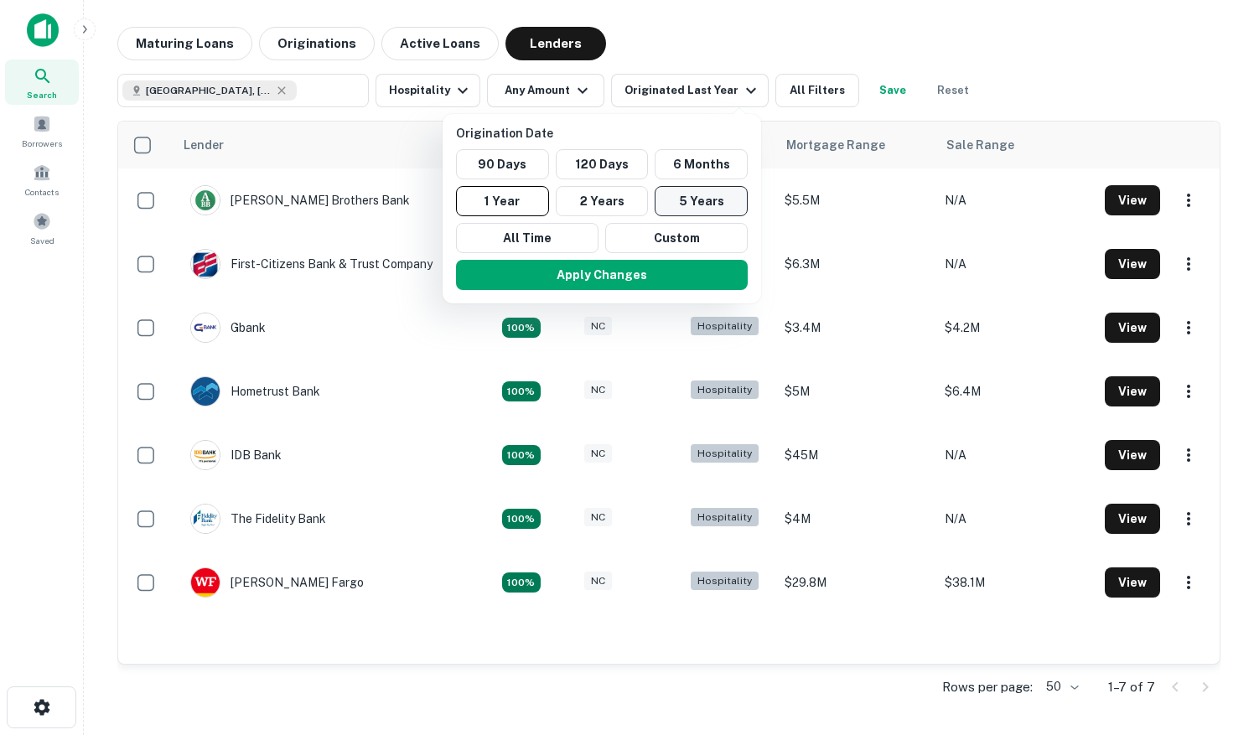
click at [690, 203] on button "5 Years" at bounding box center [701, 201] width 93 height 30
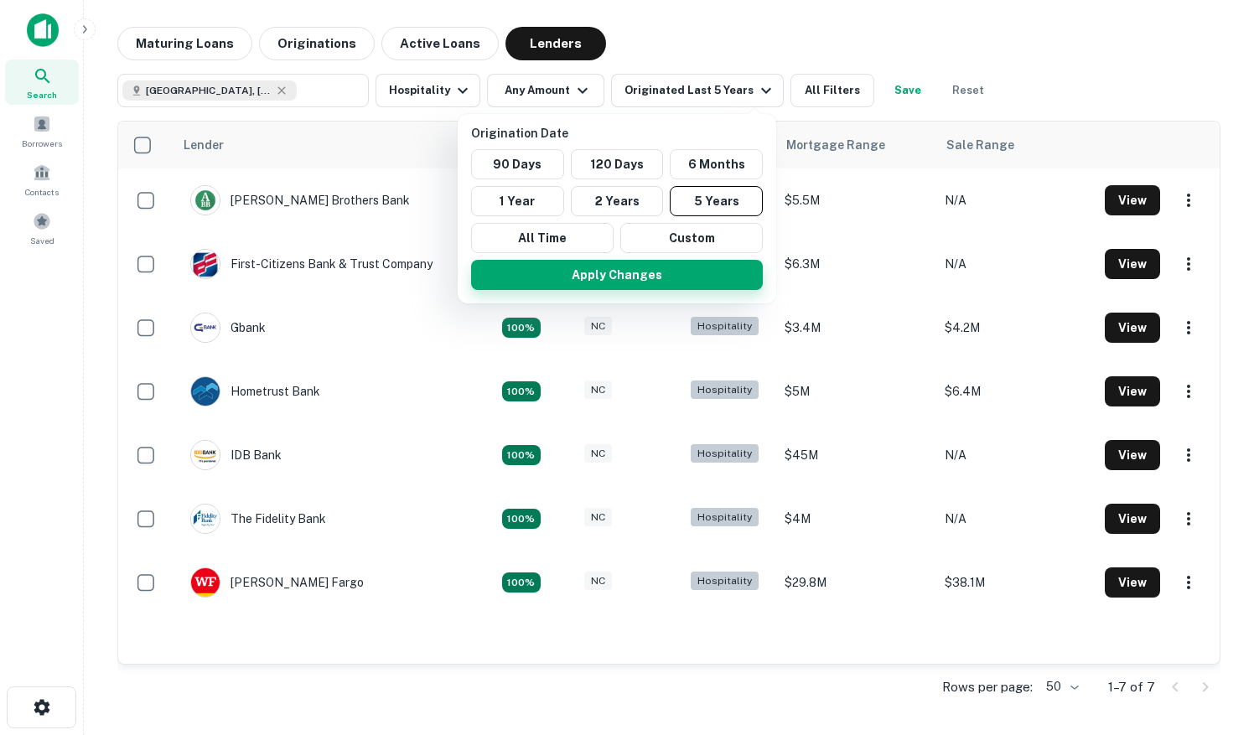
click at [627, 272] on button "Apply Changes" at bounding box center [617, 275] width 292 height 30
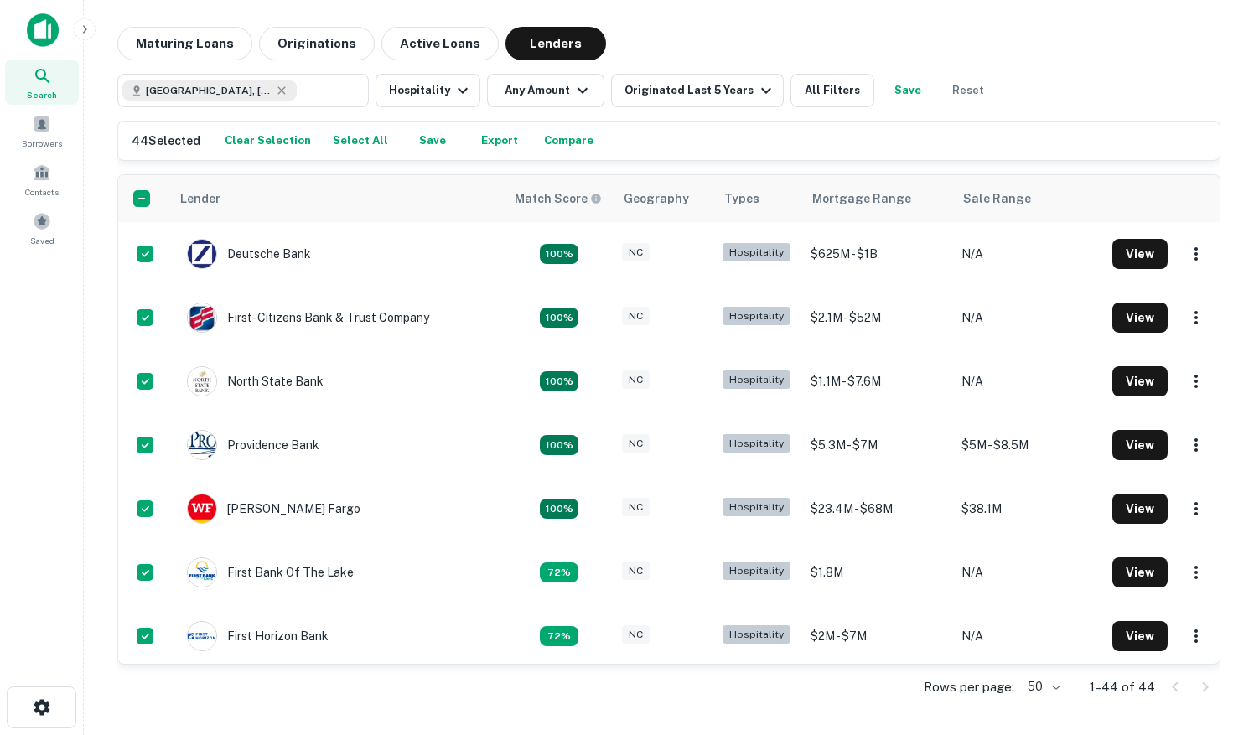
click at [485, 139] on button "Export" at bounding box center [500, 140] width 54 height 25
